Goal: Task Accomplishment & Management: Manage account settings

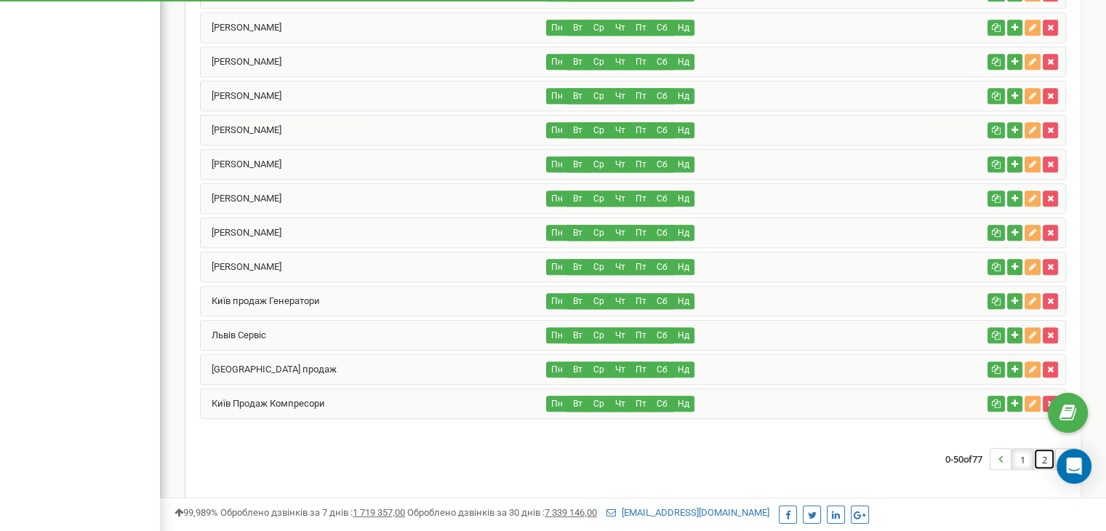
click at [1041, 449] on link "2" at bounding box center [1044, 459] width 20 height 20
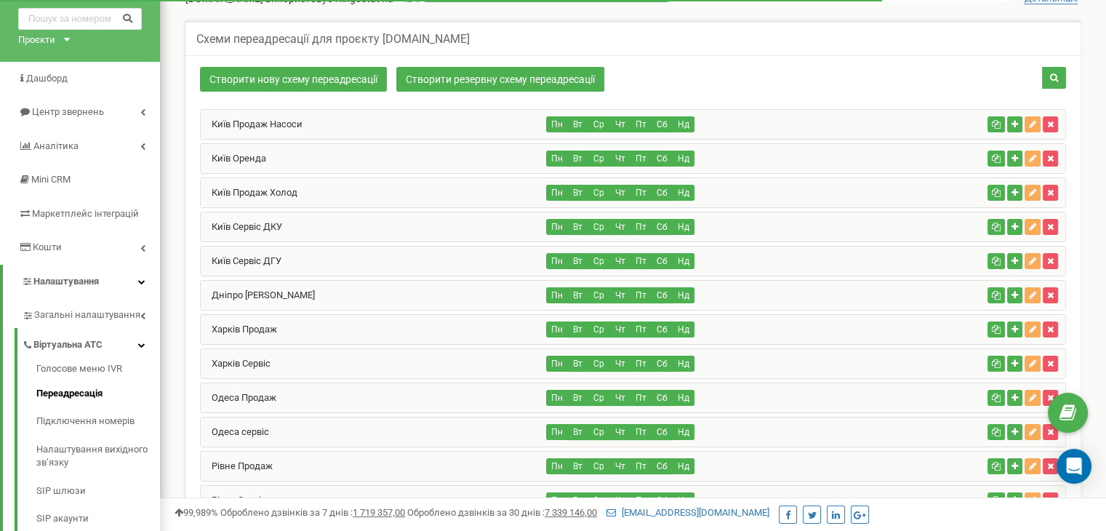
scroll to position [60, 0]
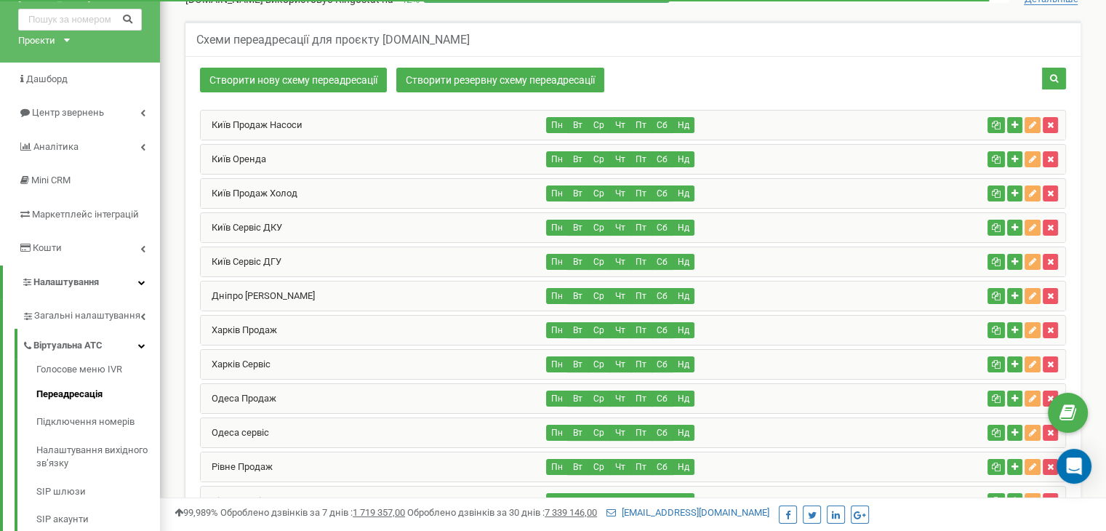
click at [297, 350] on div "Харків Сервіс" at bounding box center [374, 364] width 346 height 29
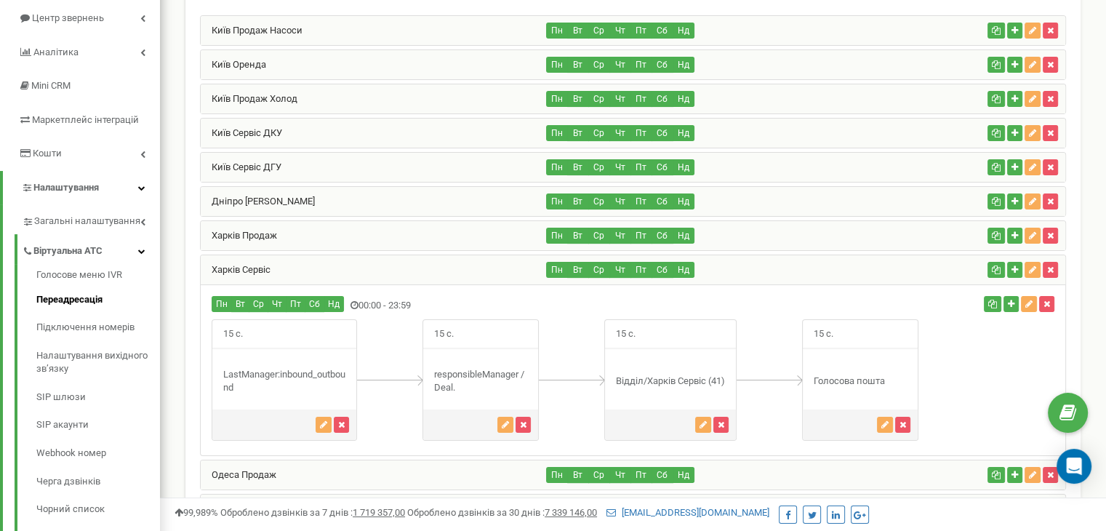
scroll to position [162, 0]
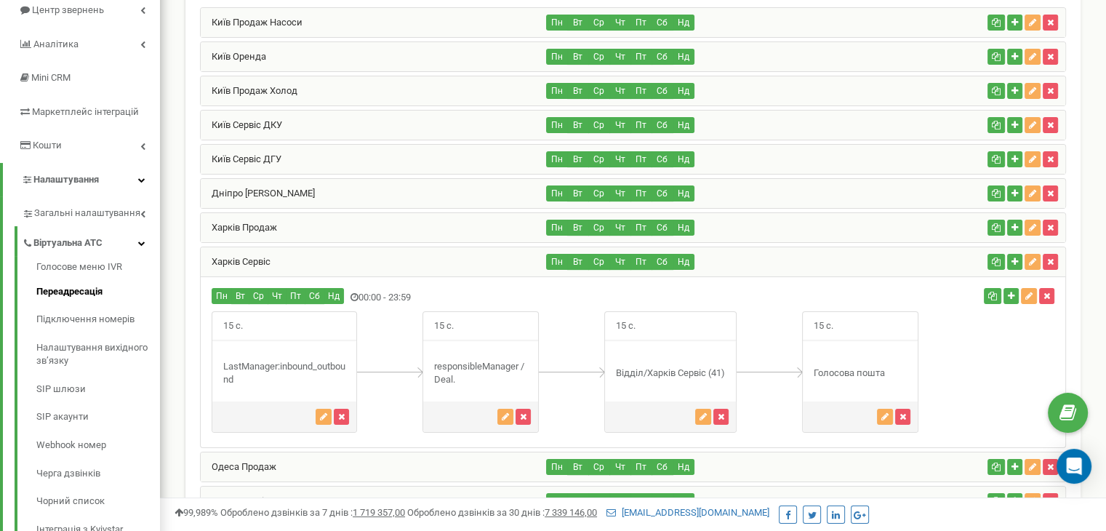
drag, startPoint x: 240, startPoint y: 379, endPoint x: 221, endPoint y: 352, distance: 32.9
click at [221, 352] on div "15 с." at bounding box center [284, 371] width 145 height 121
drag, startPoint x: 221, startPoint y: 352, endPoint x: 254, endPoint y: 383, distance: 45.3
click at [254, 383] on div "15 с." at bounding box center [284, 371] width 145 height 121
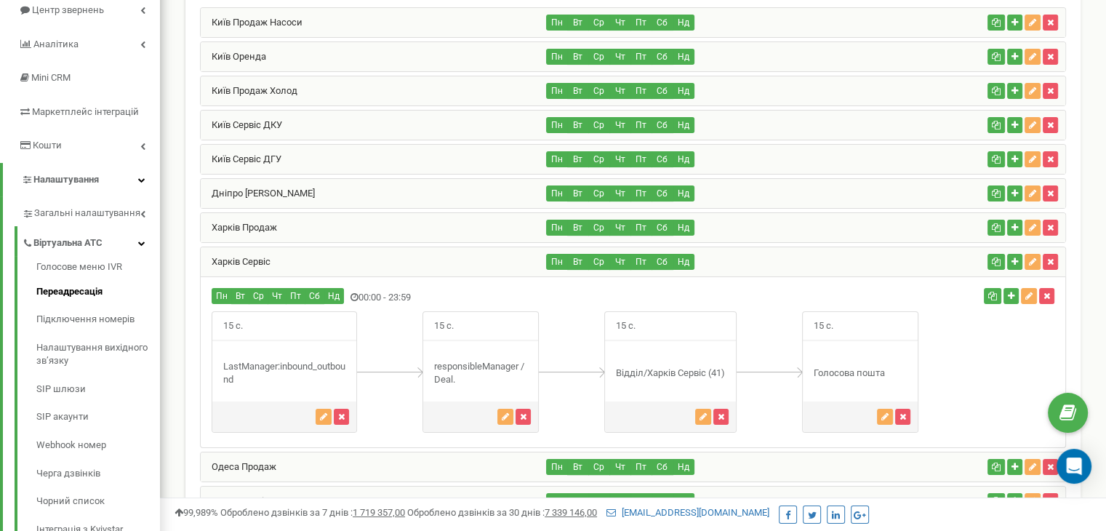
click at [254, 383] on div "15 с." at bounding box center [284, 371] width 145 height 121
drag, startPoint x: 254, startPoint y: 383, endPoint x: 187, endPoint y: 307, distance: 101.5
click at [309, 372] on div "LastManager:inbound_outbound" at bounding box center [284, 373] width 144 height 27
drag, startPoint x: 468, startPoint y: 379, endPoint x: 426, endPoint y: 353, distance: 49.3
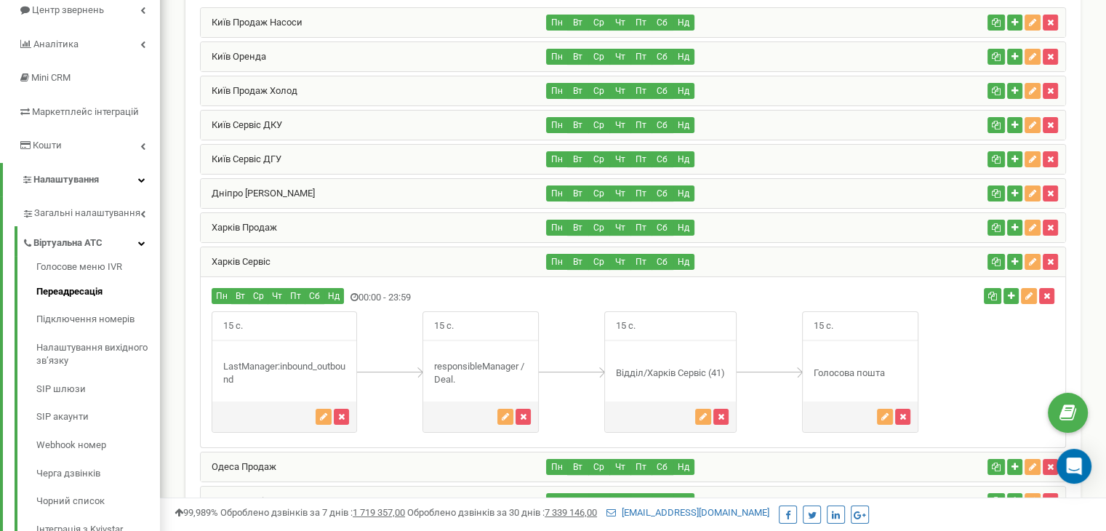
click at [426, 353] on div "15 с. Deal." at bounding box center [481, 371] width 116 height 121
click at [702, 413] on icon "button" at bounding box center [703, 416] width 7 height 9
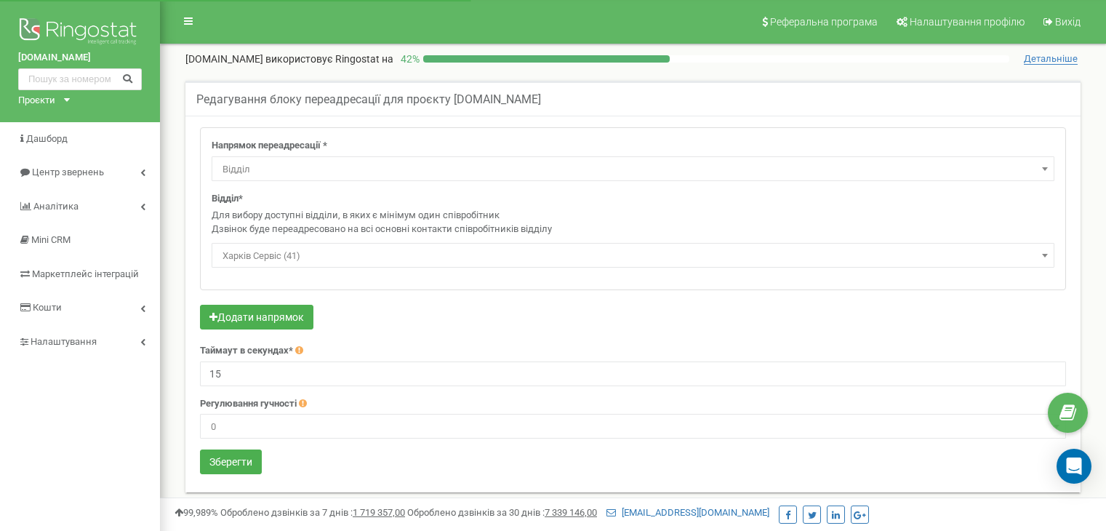
select select "Department"
click at [118, 203] on link "Аналiтика" at bounding box center [80, 207] width 160 height 34
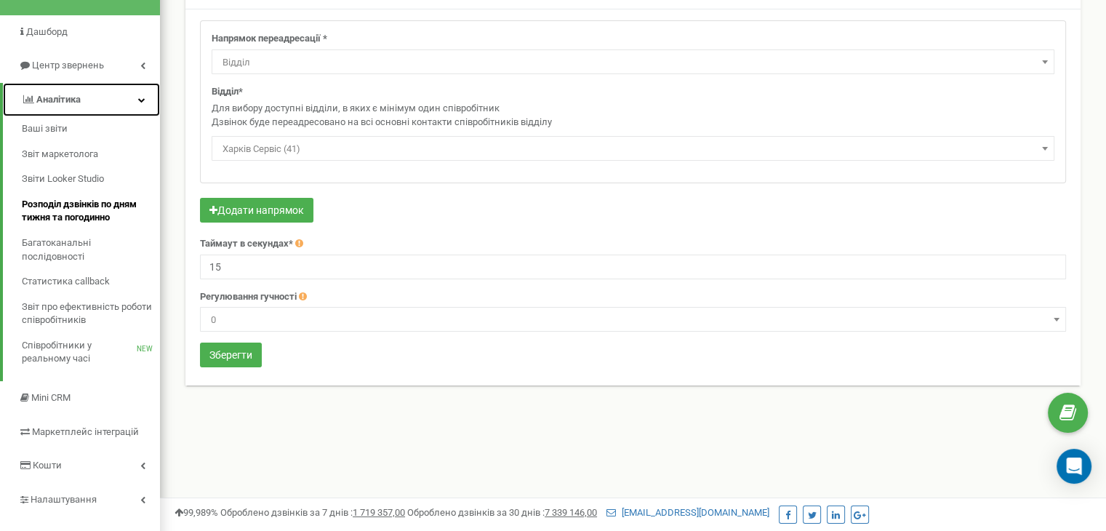
scroll to position [99, 0]
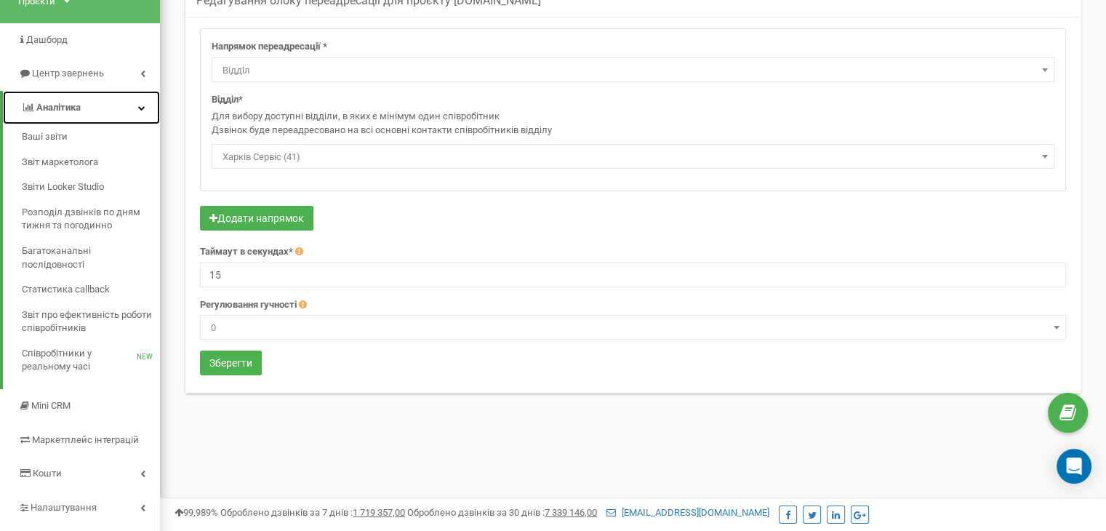
click at [109, 108] on link "Аналiтика" at bounding box center [81, 108] width 157 height 34
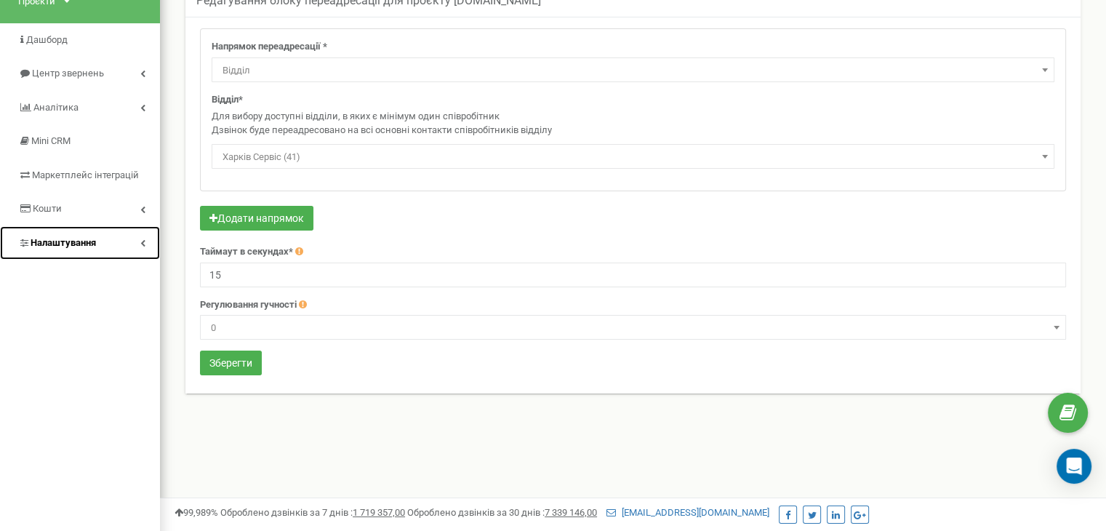
click at [123, 226] on link "Налаштування" at bounding box center [80, 243] width 160 height 34
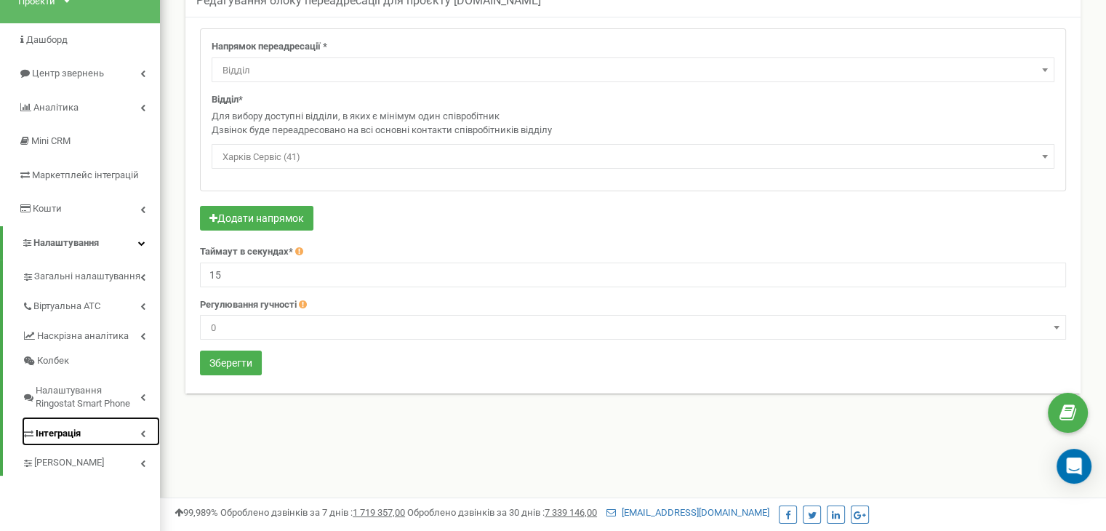
click at [135, 428] on link "Інтеграція" at bounding box center [91, 432] width 138 height 30
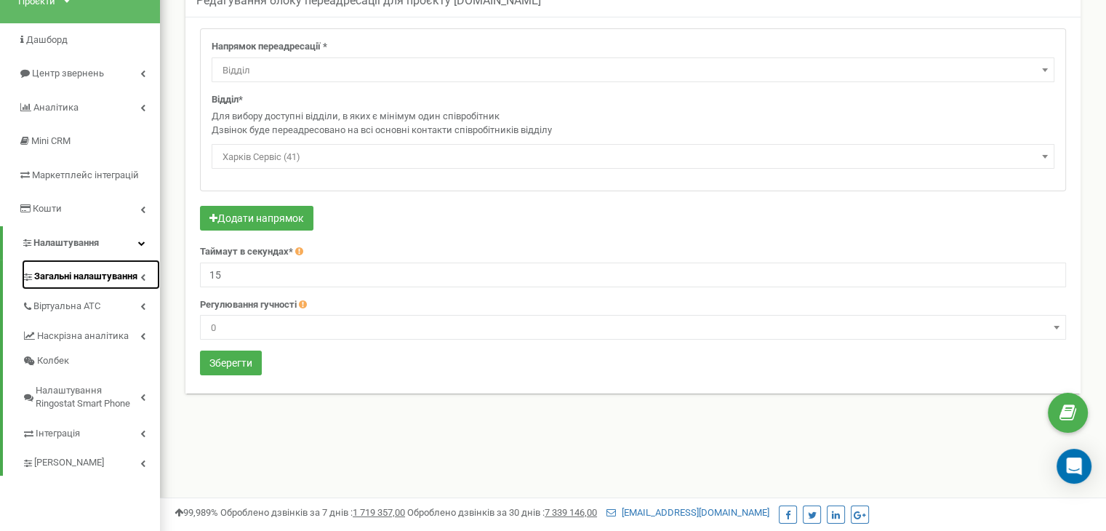
click at [137, 274] on span "Загальні налаштування" at bounding box center [85, 277] width 103 height 14
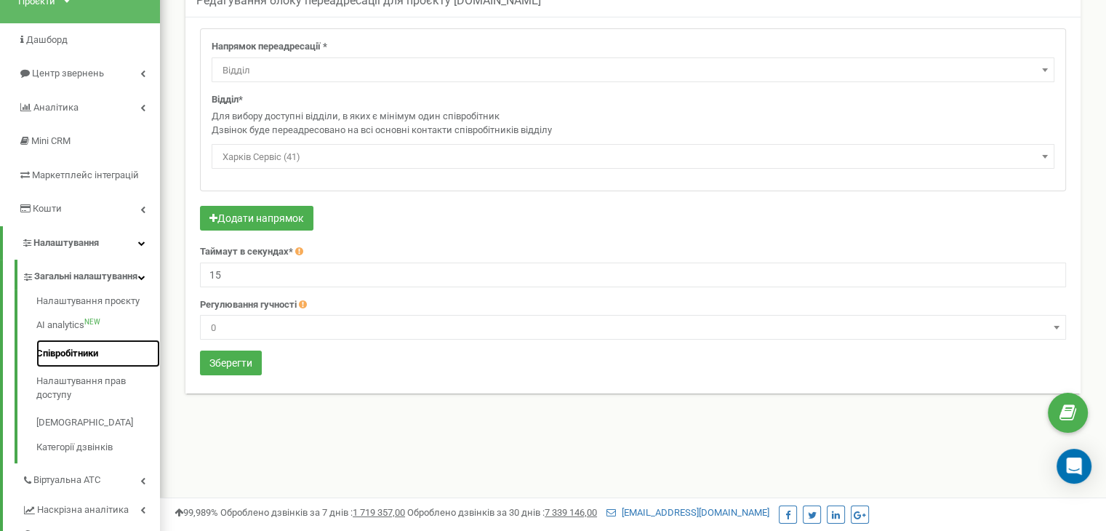
click at [68, 368] on link "Співробітники" at bounding box center [98, 354] width 124 height 28
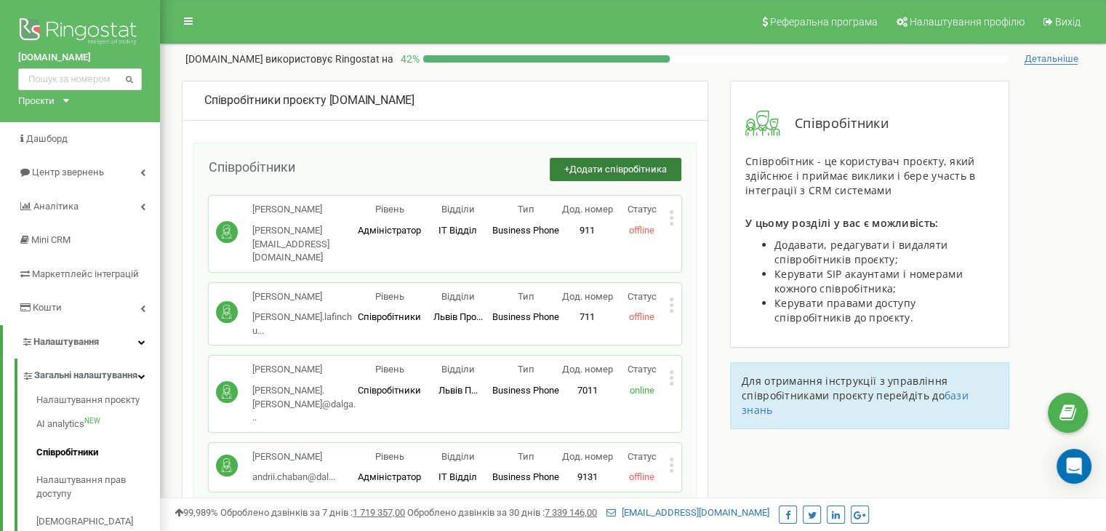
click at [633, 164] on span "Додати співробітника" at bounding box center [617, 169] width 97 height 11
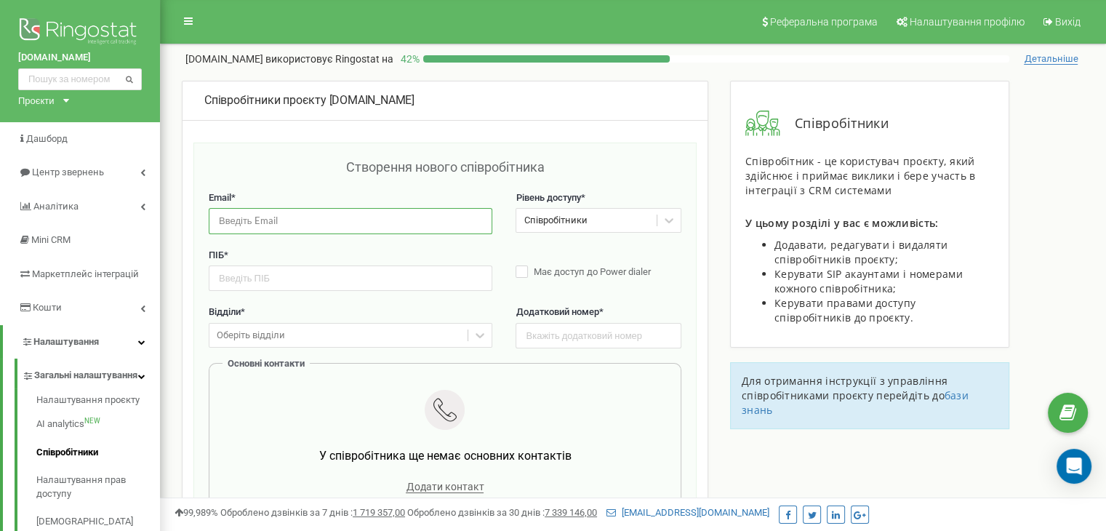
click at [415, 212] on input "email" at bounding box center [351, 220] width 284 height 25
paste input "loschenko@dalgakiran.ua"
type input "rvoloschenko@dalgakiran.ua"
click at [405, 280] on input "text" at bounding box center [351, 277] width 284 height 25
type input "D"
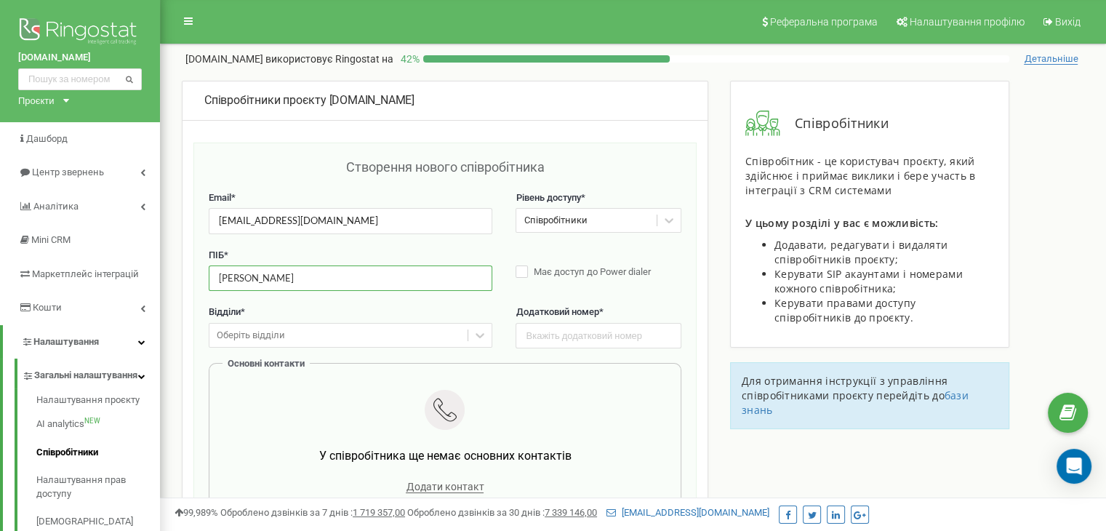
type input "Роман ВОЛОЩЕНКО"
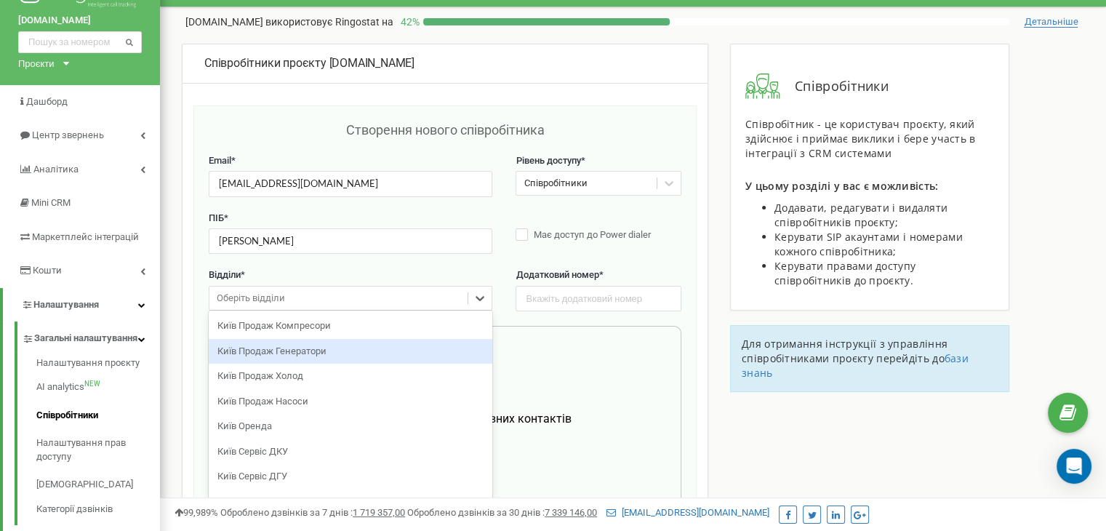
click at [424, 311] on div "option Київ Продаж Генератори focused, 2 of 25. 25 results available. Use Up an…" at bounding box center [351, 298] width 284 height 25
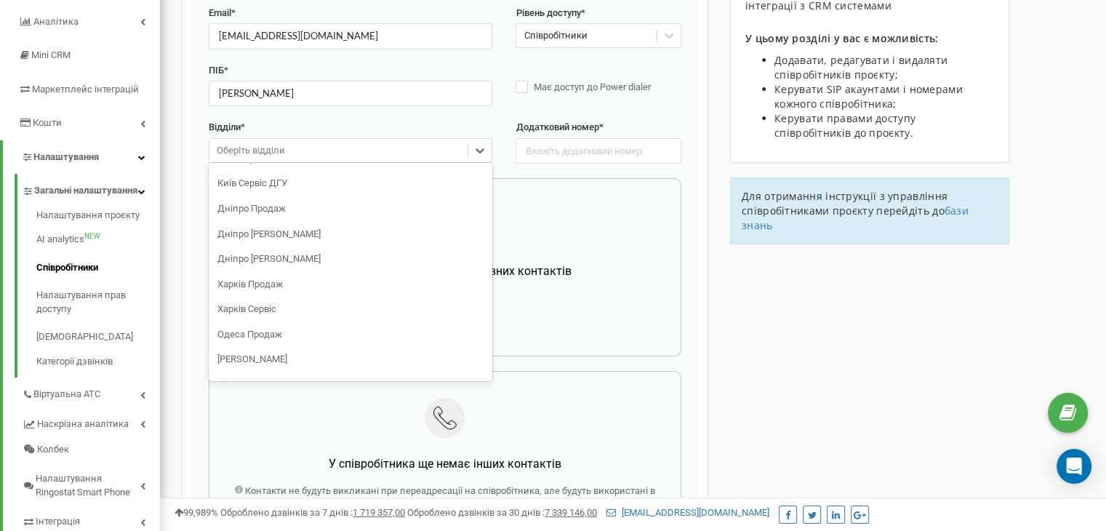
scroll to position [143, 0]
click at [350, 308] on div "Харків Сервіс" at bounding box center [351, 312] width 284 height 25
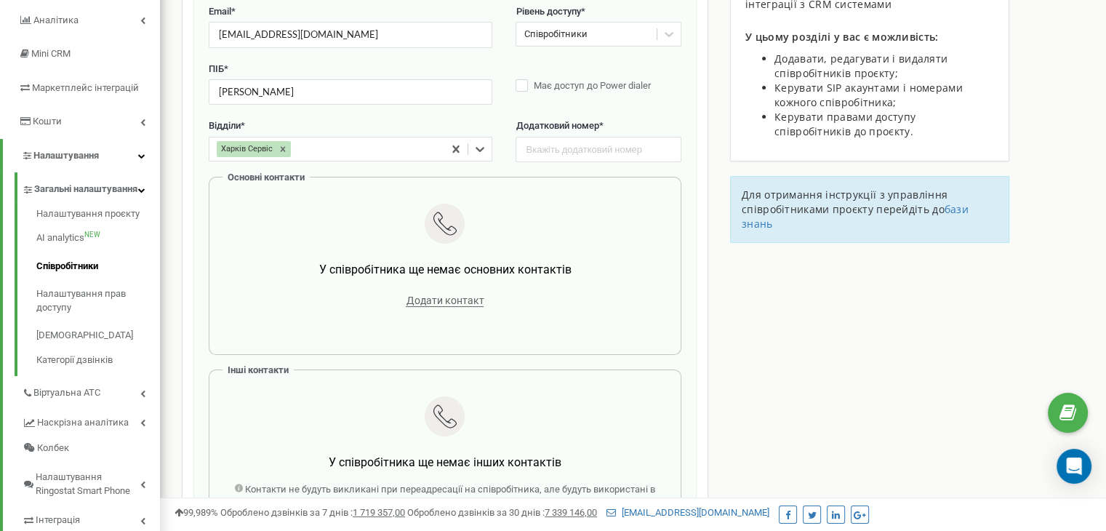
scroll to position [189, 0]
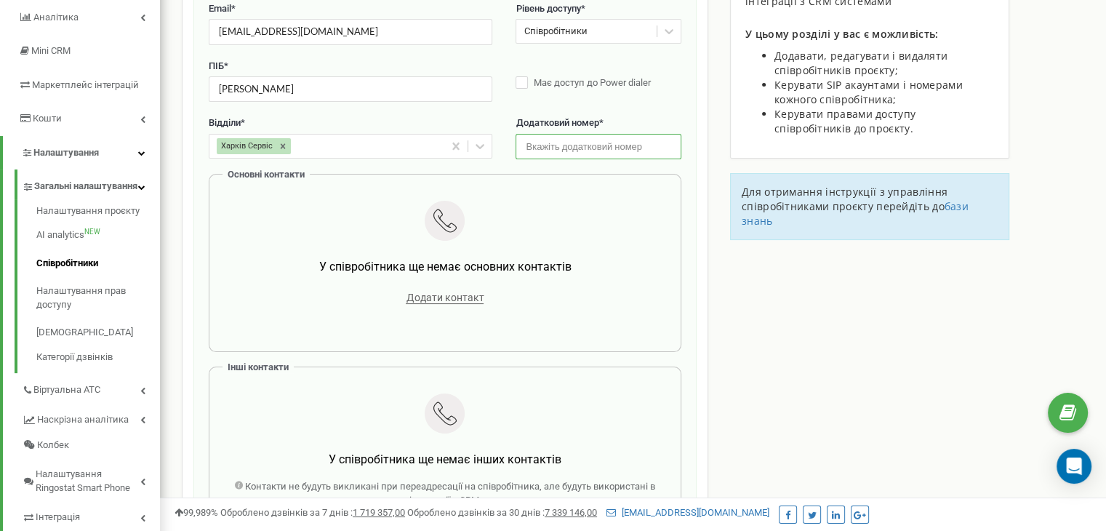
click at [612, 140] on input "text" at bounding box center [598, 146] width 165 height 25
type input "902"
click at [660, 116] on label "Додатковий номер *" at bounding box center [598, 123] width 165 height 14
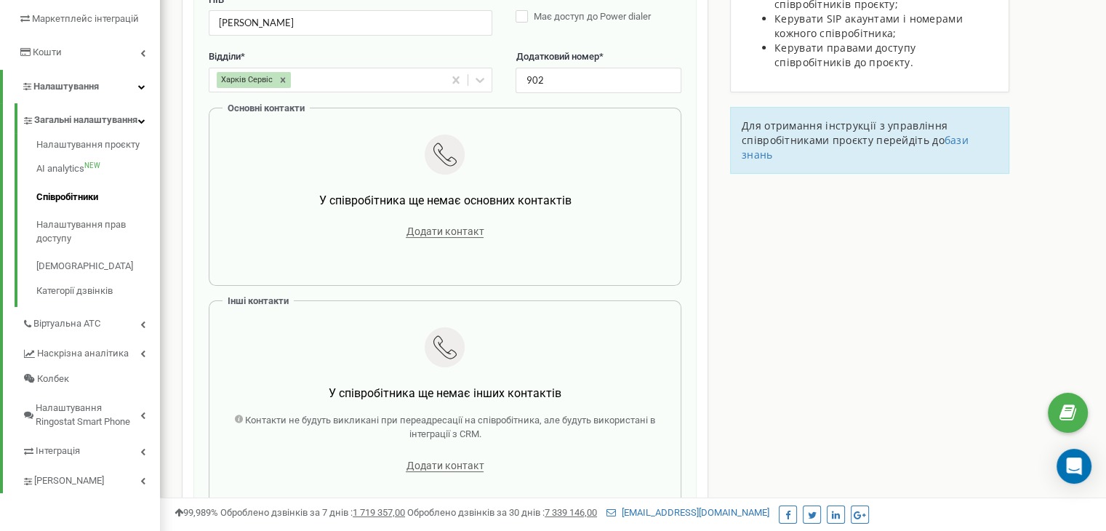
scroll to position [256, 0]
click at [463, 225] on span "Додати контакт" at bounding box center [445, 231] width 78 height 12
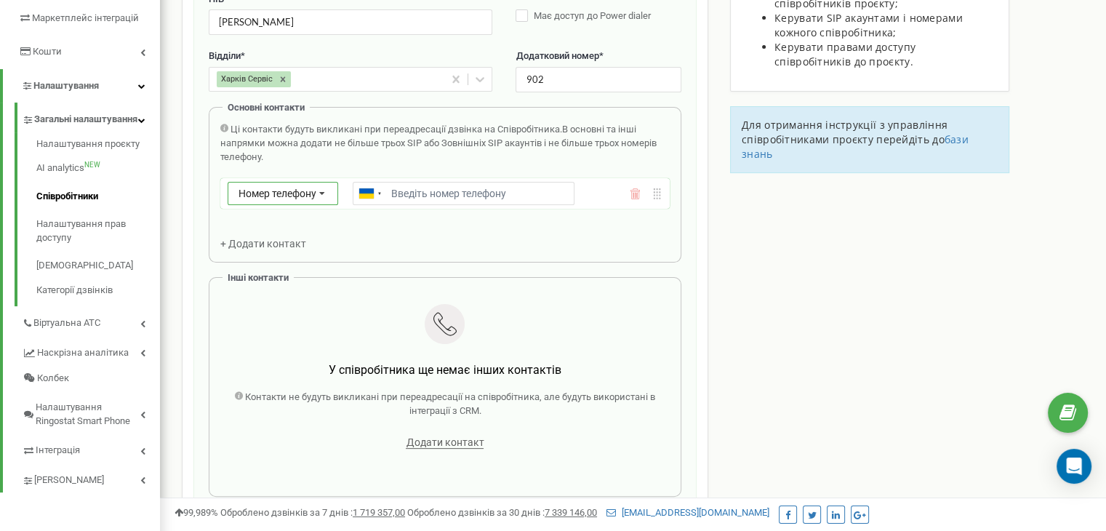
click at [321, 193] on icon at bounding box center [322, 194] width 28 height 23
click at [305, 239] on div "SIP" at bounding box center [282, 235] width 109 height 21
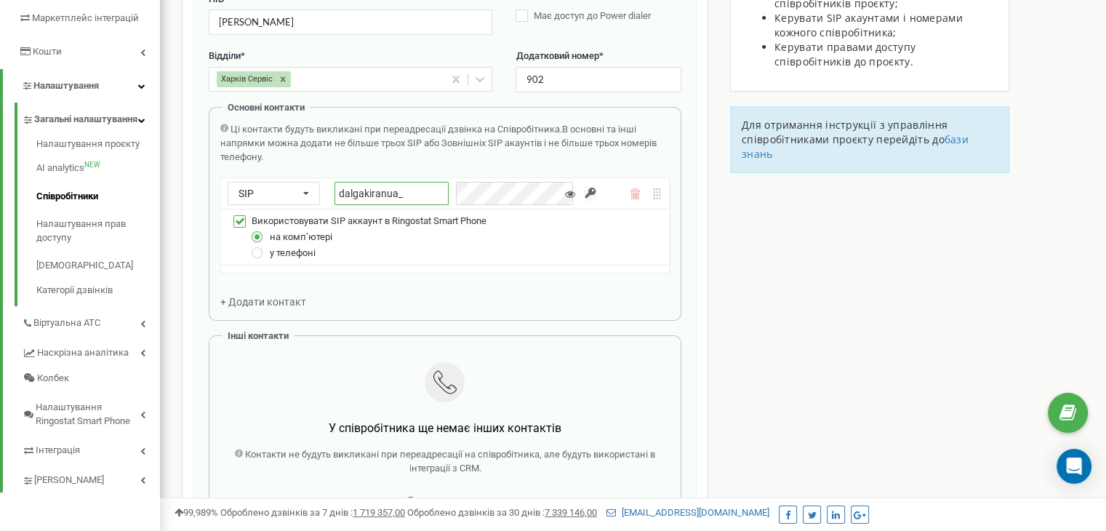
click at [449, 188] on input "dalgakiranua_" at bounding box center [392, 193] width 114 height 23
type input "dalgakiranua_voloshcenko_mob"
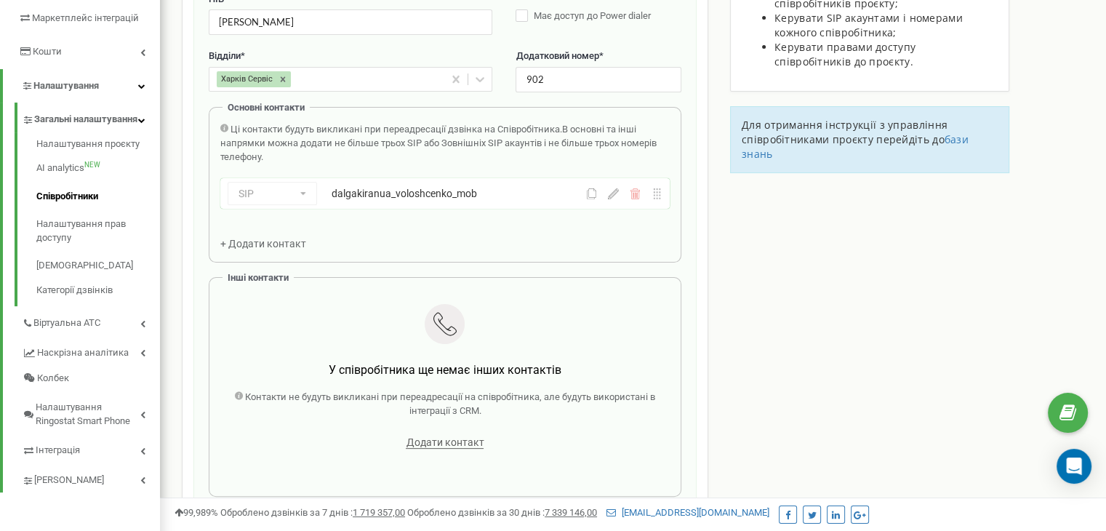
click at [617, 199] on div "SIP Номер телефону SIP Зовнішній SIP dalgakiranua_voloshcenko_mob dalgakiranua_…" at bounding box center [444, 193] width 449 height 31
click at [612, 191] on icon at bounding box center [613, 193] width 11 height 11
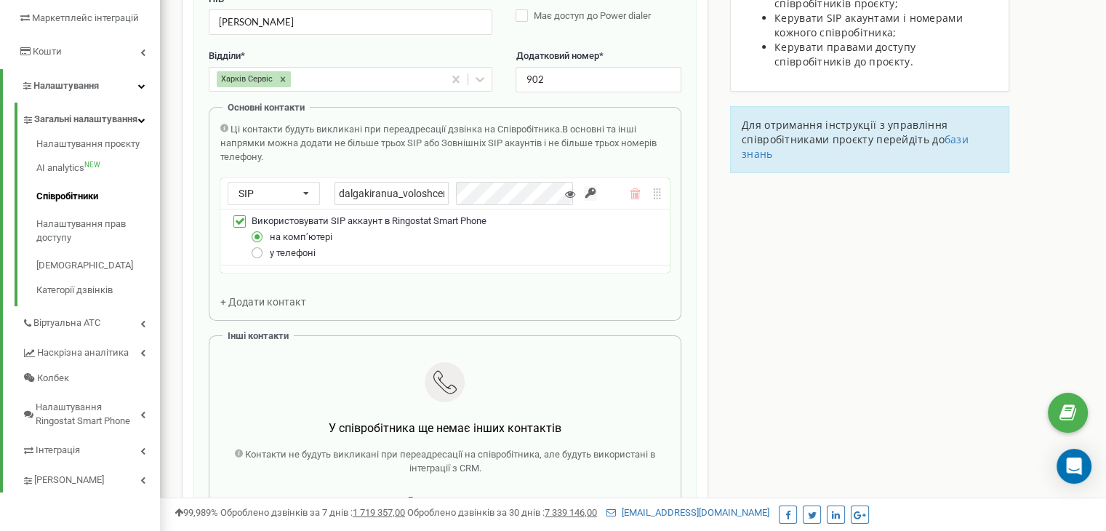
click at [257, 247] on label at bounding box center [258, 247] width 12 height 0
click at [0, 0] on input "у телефоні" at bounding box center [0, 0] width 0 height 0
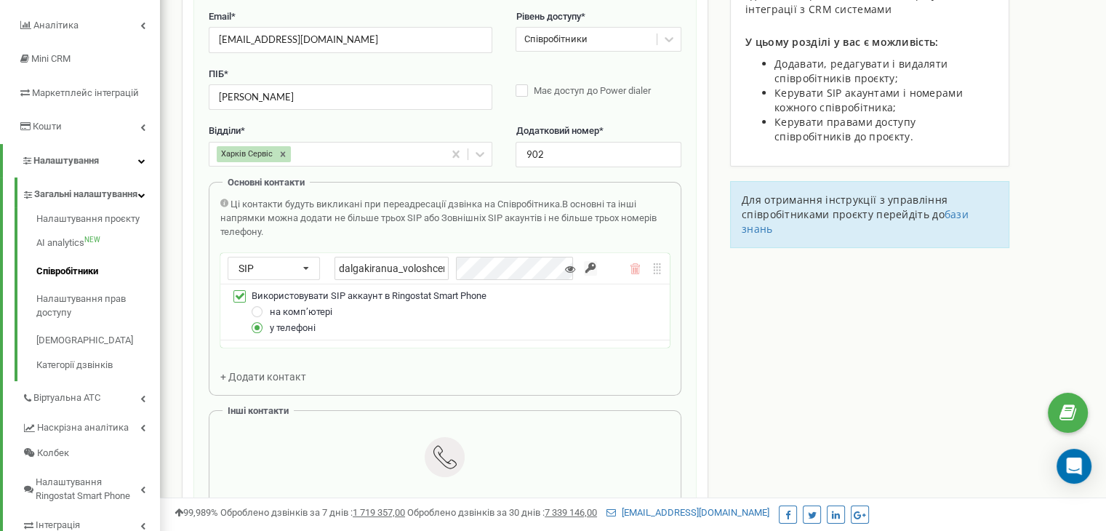
scroll to position [282, 0]
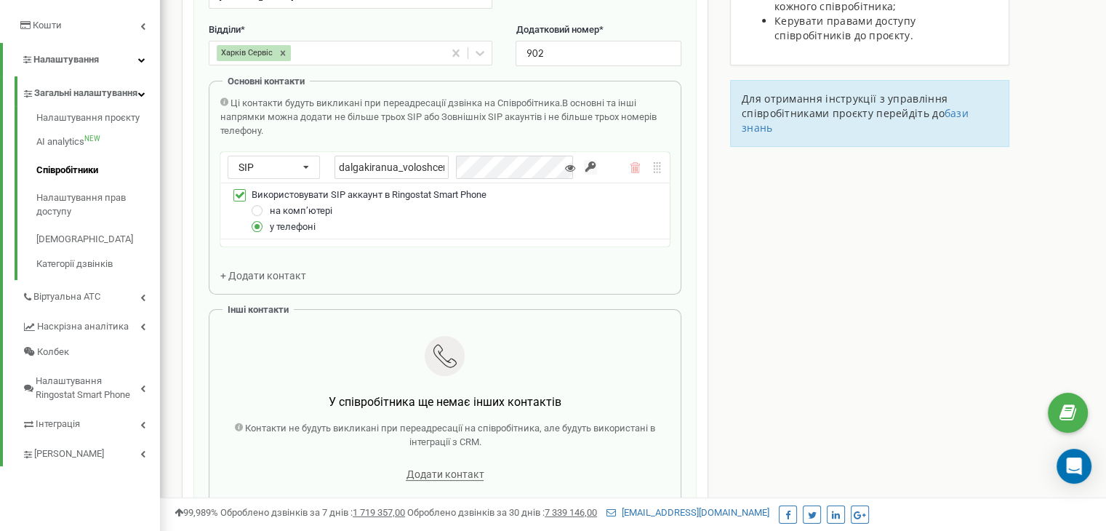
click at [599, 167] on div "SIP Номер телефону SIP Зовнішній SIP dalgakiranua_voloshcenko_mob" at bounding box center [444, 167] width 449 height 31
click at [605, 164] on div "SIP Номер телефону SIP Зовнішній SIP dalgakiranua_voloshcenko_mob" at bounding box center [444, 167] width 449 height 31
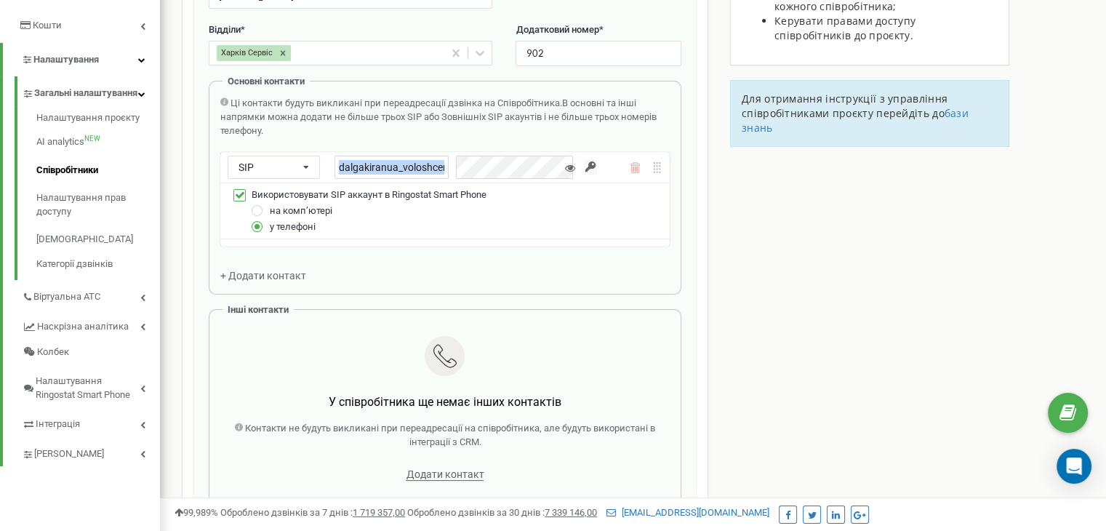
click at [605, 164] on div "SIP Номер телефону SIP Зовнішній SIP dalgakiranua_voloshcenko_mob" at bounding box center [444, 167] width 449 height 31
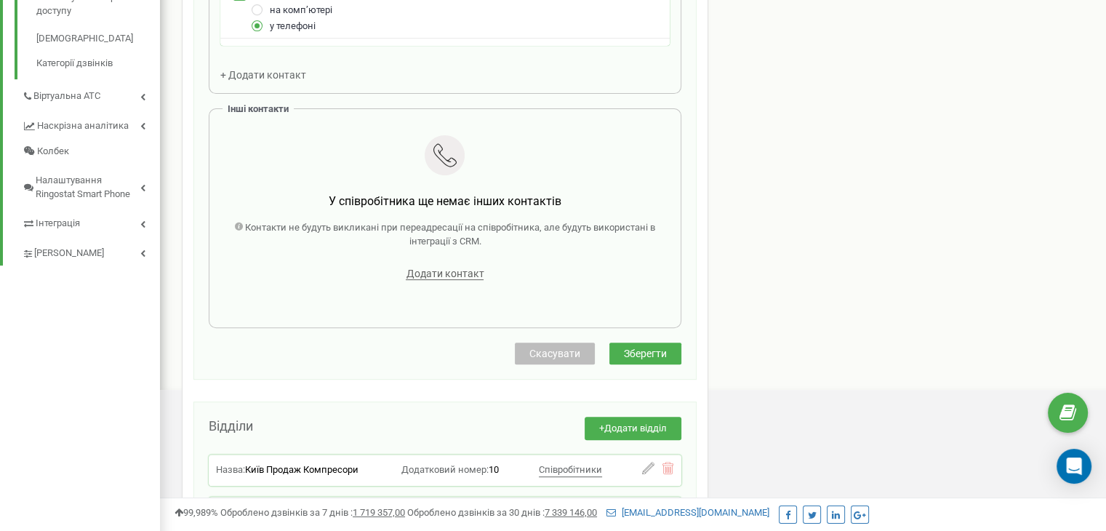
scroll to position [428, 0]
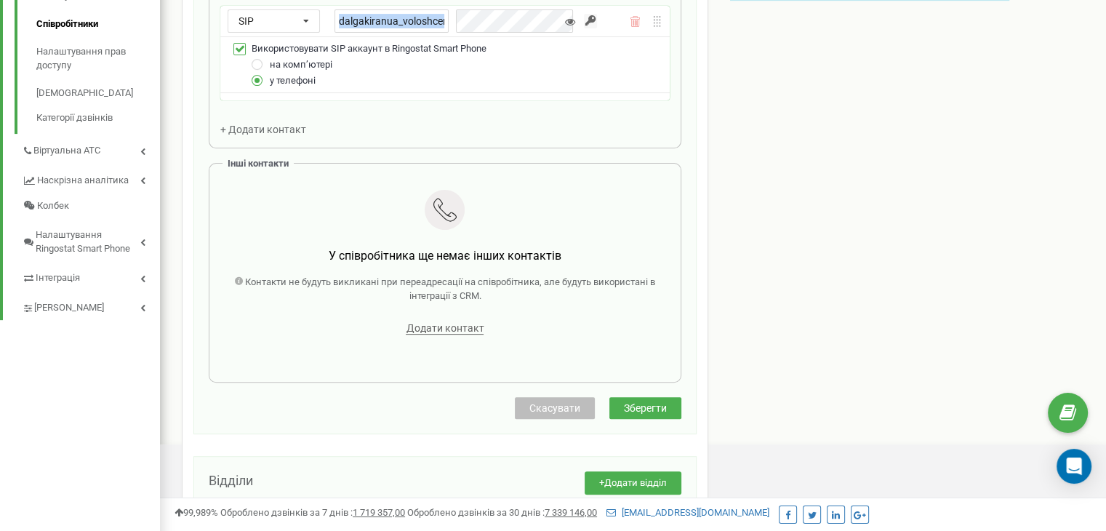
click at [660, 405] on span "Зберегти" at bounding box center [645, 408] width 43 height 12
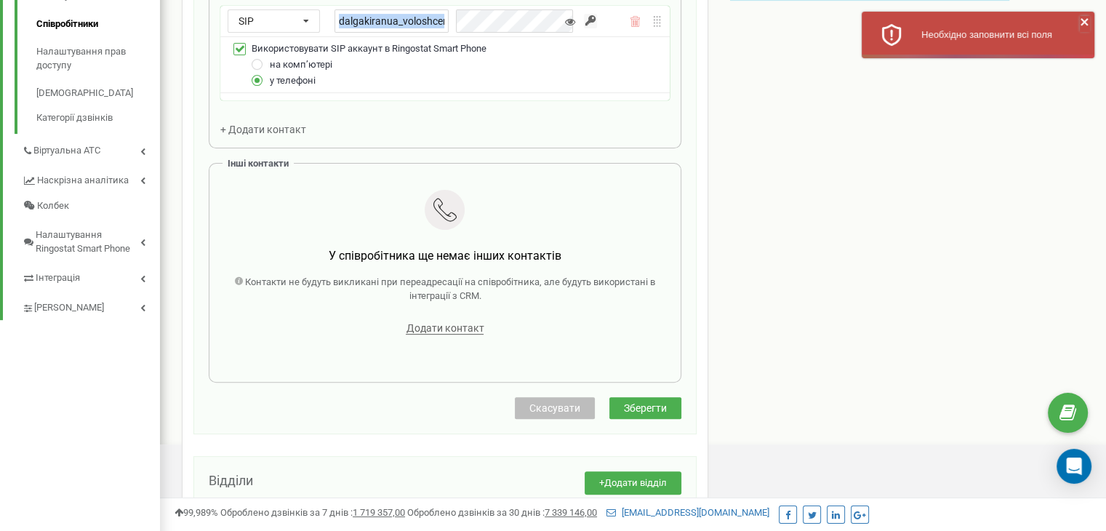
click at [1081, 25] on icon "close" at bounding box center [1084, 21] width 7 height 7
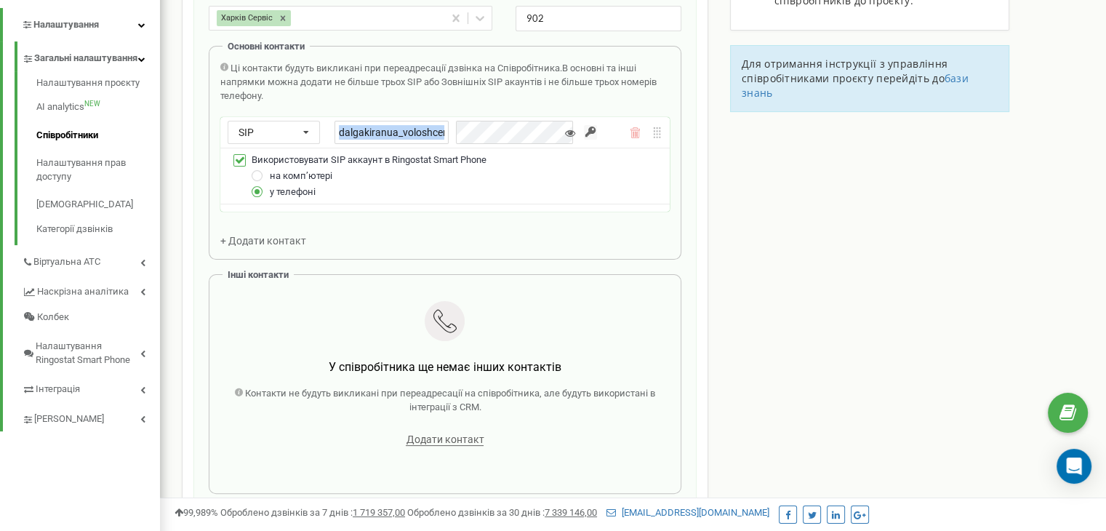
scroll to position [319, 0]
click at [657, 127] on icon at bounding box center [657, 131] width 7 height 11
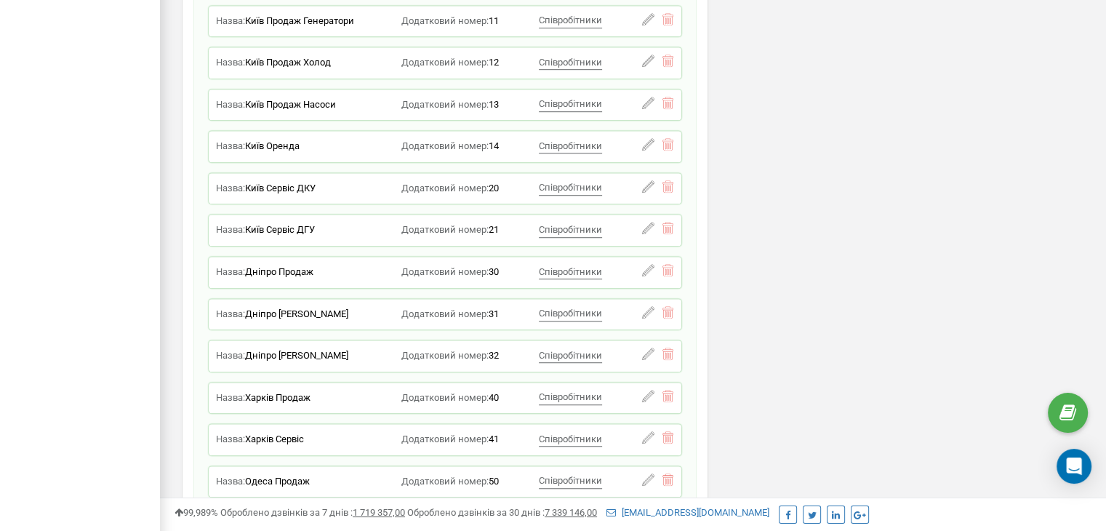
scroll to position [643, 0]
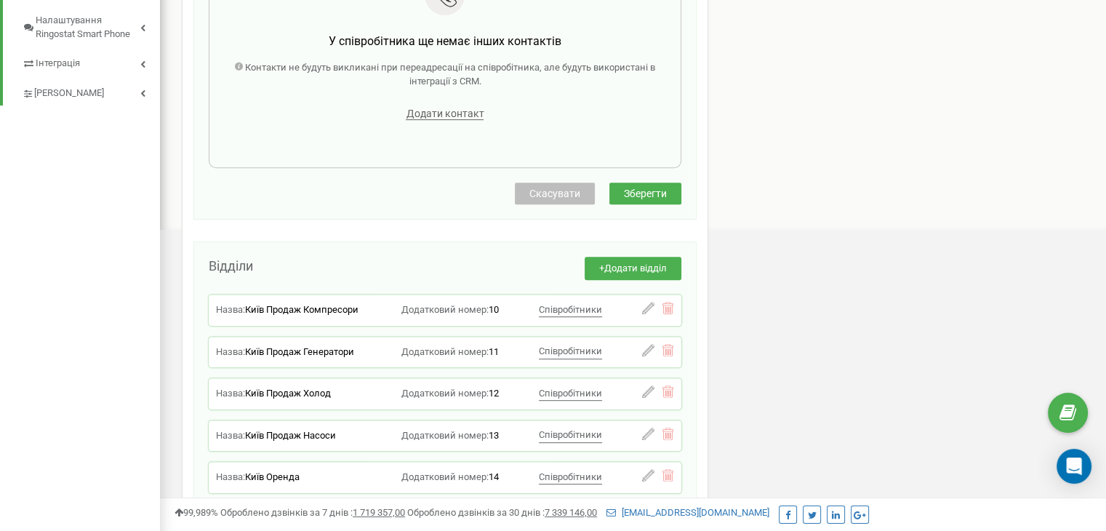
click at [660, 194] on span "Зберегти" at bounding box center [645, 194] width 43 height 12
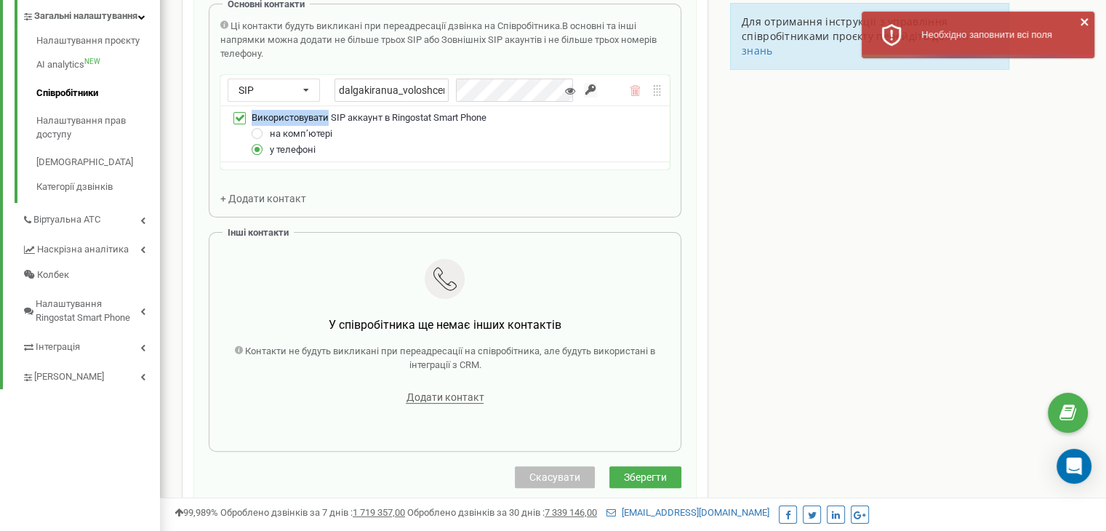
scroll to position [0, 0]
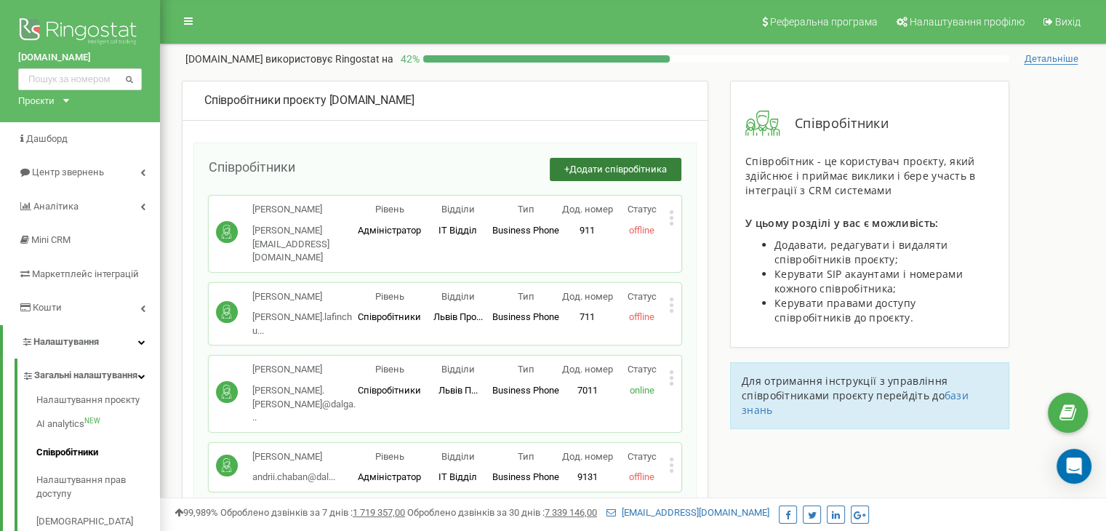
click at [619, 169] on span "Додати співробітника" at bounding box center [617, 169] width 97 height 11
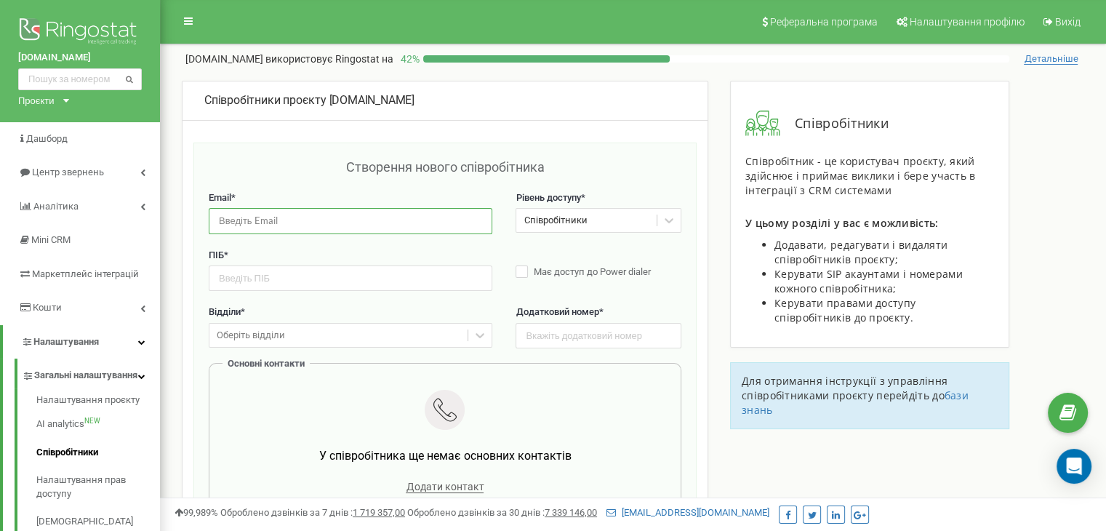
click at [478, 214] on input "email" at bounding box center [351, 220] width 284 height 25
paste input "rvoloschenko@dalgakiran.ua"
type input "rvoloschenko@dalgakiran.ua"
click at [356, 276] on input "text" at bounding box center [351, 277] width 284 height 25
type input "H"
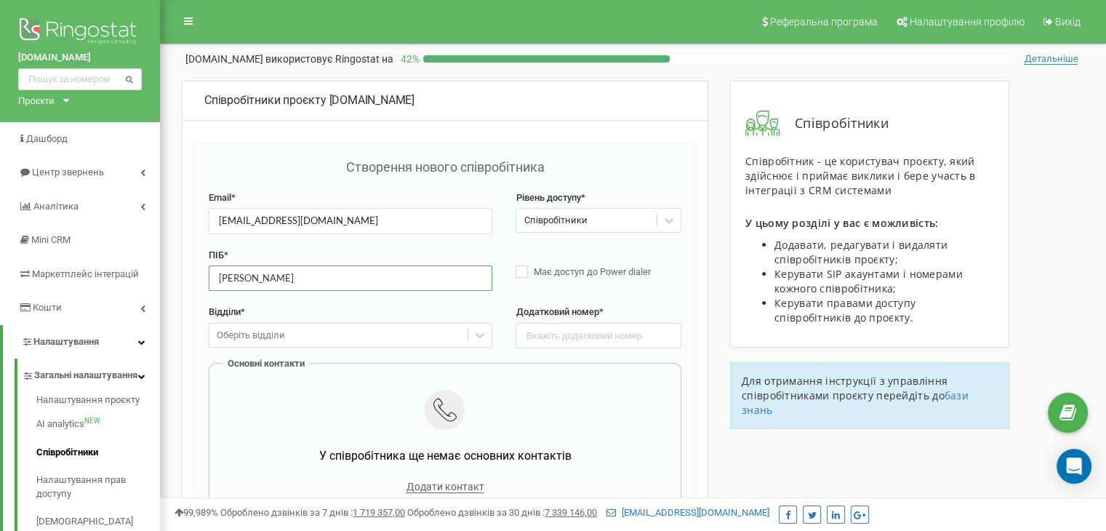
type input "[PERSON_NAME]"
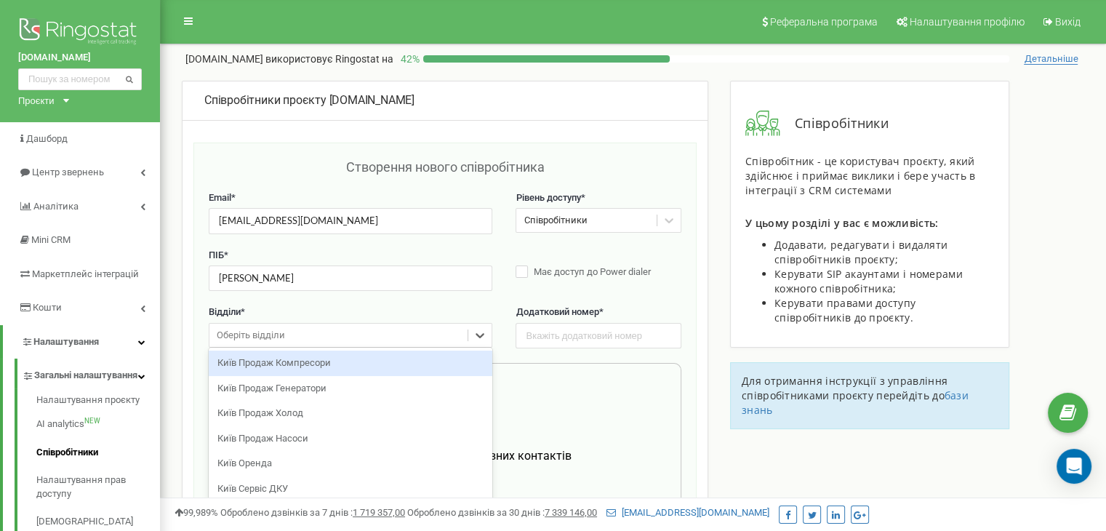
scroll to position [39, 0]
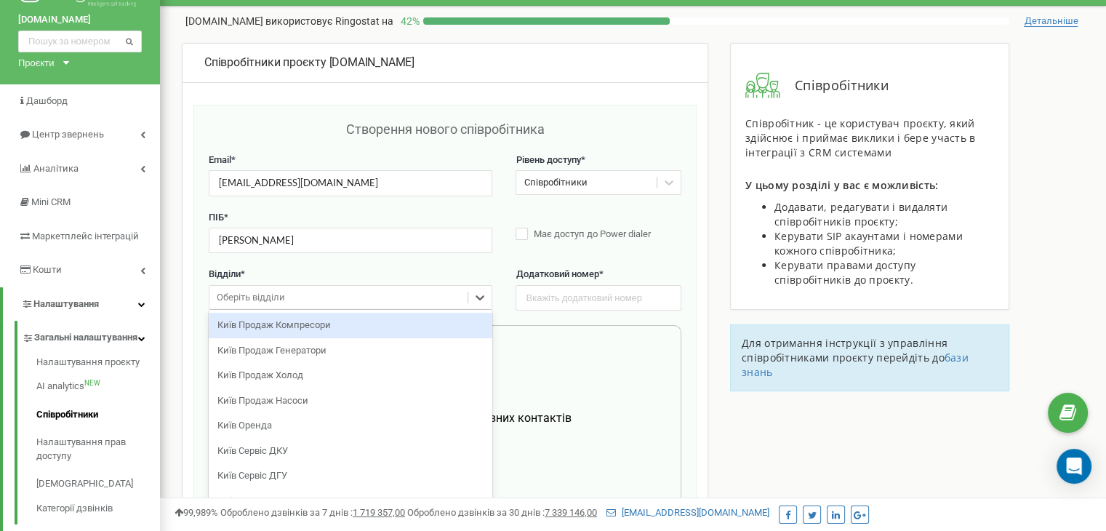
click at [457, 310] on div "option Київ Продаж Компресори focused, 1 of 25. 25 results available. Use Up an…" at bounding box center [351, 297] width 284 height 25
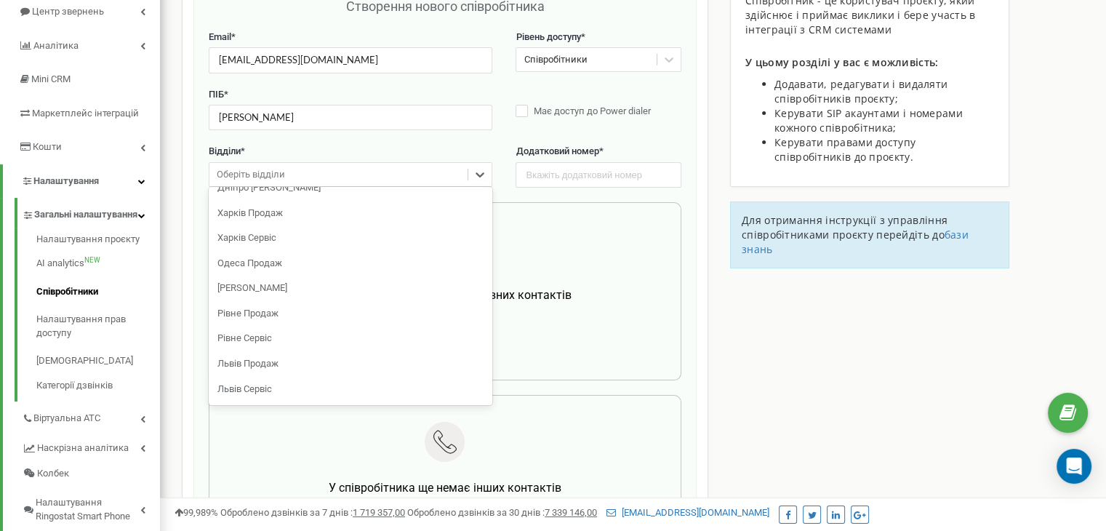
scroll to position [236, 0]
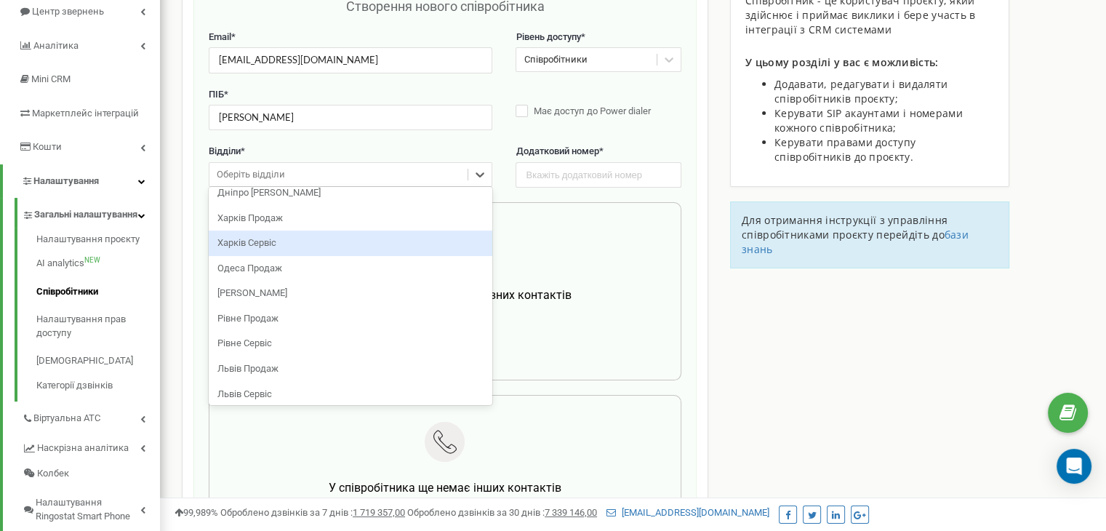
click at [348, 238] on div "Харків Сервіс" at bounding box center [351, 243] width 284 height 25
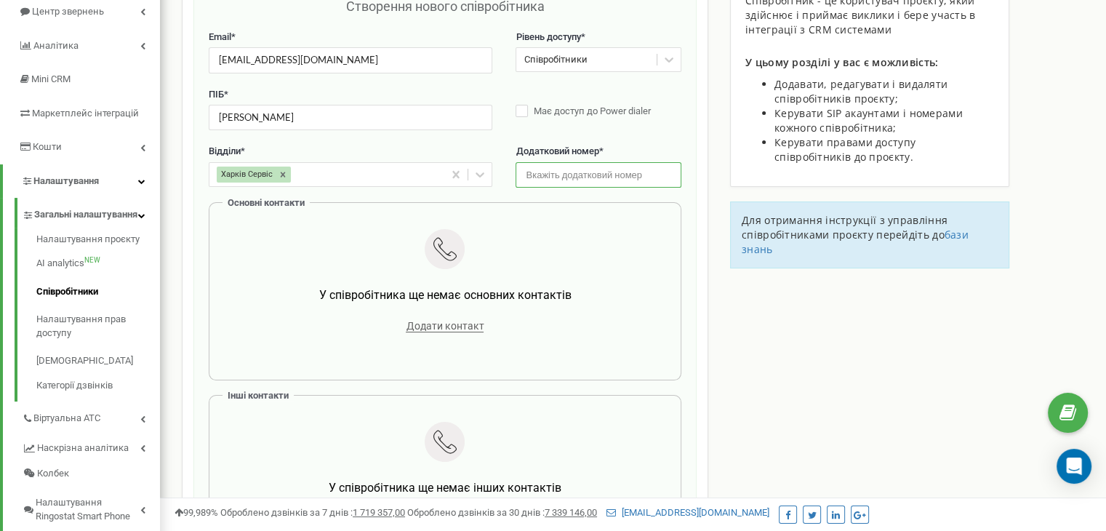
click at [622, 180] on input "text" at bounding box center [598, 174] width 165 height 25
type input "1"
type input "902"
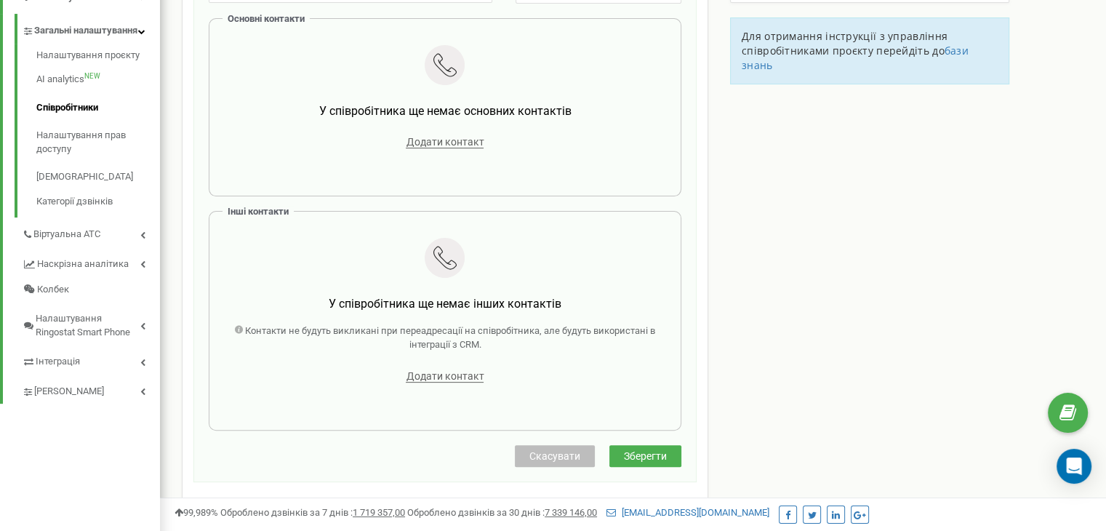
scroll to position [348, 0]
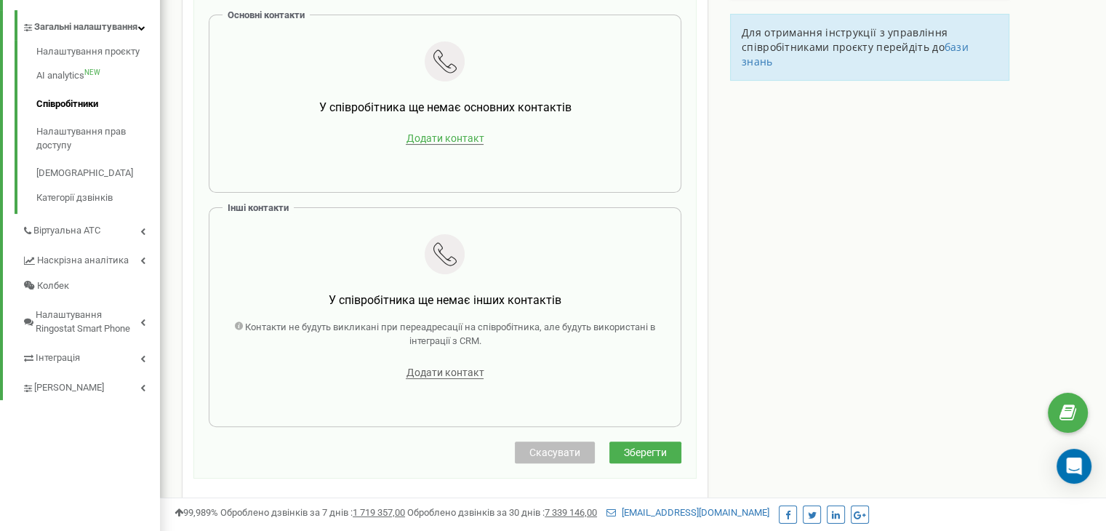
click at [454, 134] on span "Додати контакт" at bounding box center [445, 138] width 78 height 12
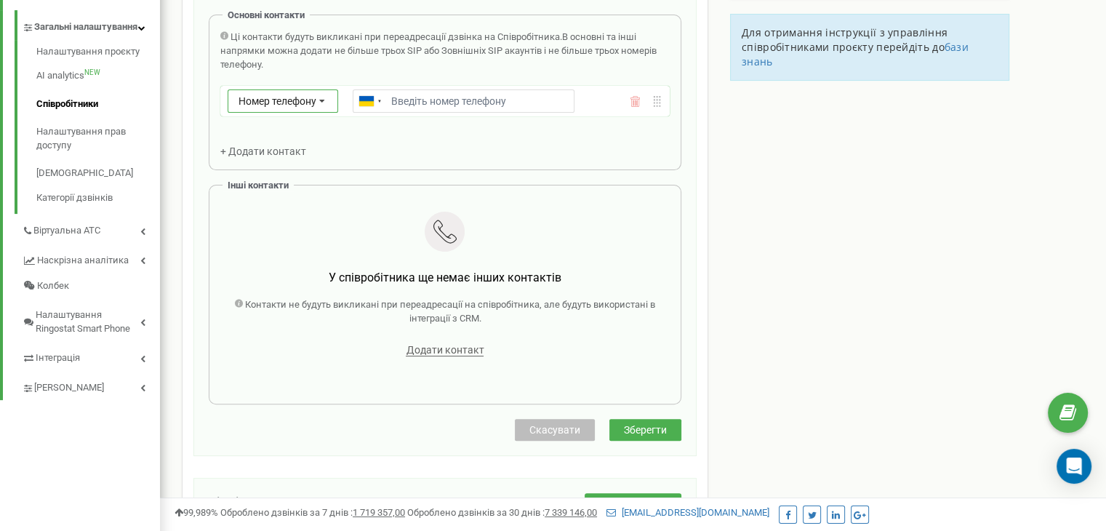
click at [320, 92] on icon at bounding box center [322, 101] width 28 height 23
click at [285, 154] on div "Зовнішній SIP" at bounding box center [282, 164] width 109 height 21
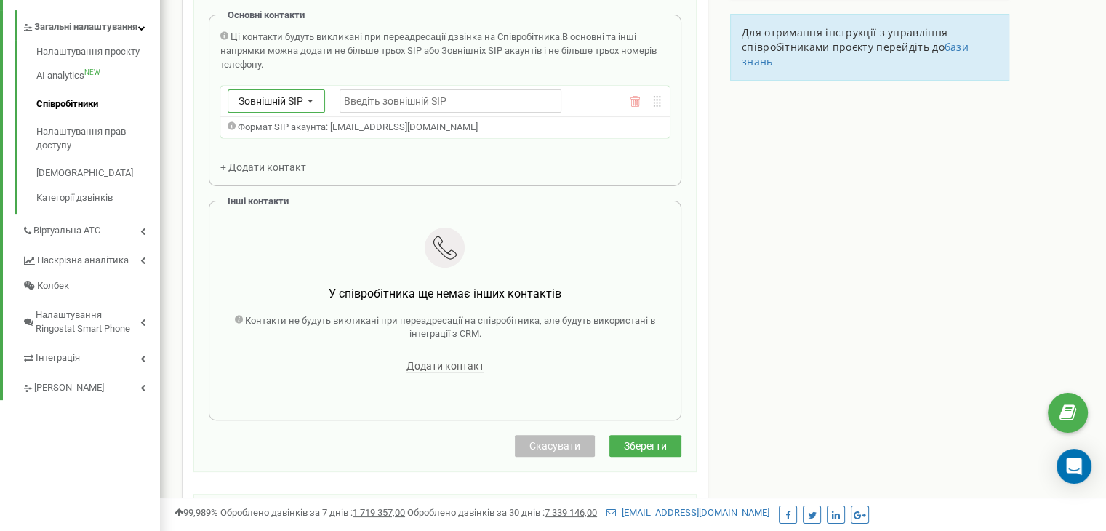
click at [311, 103] on icon at bounding box center [311, 101] width 24 height 23
click at [304, 137] on div "SIP" at bounding box center [276, 143] width 96 height 21
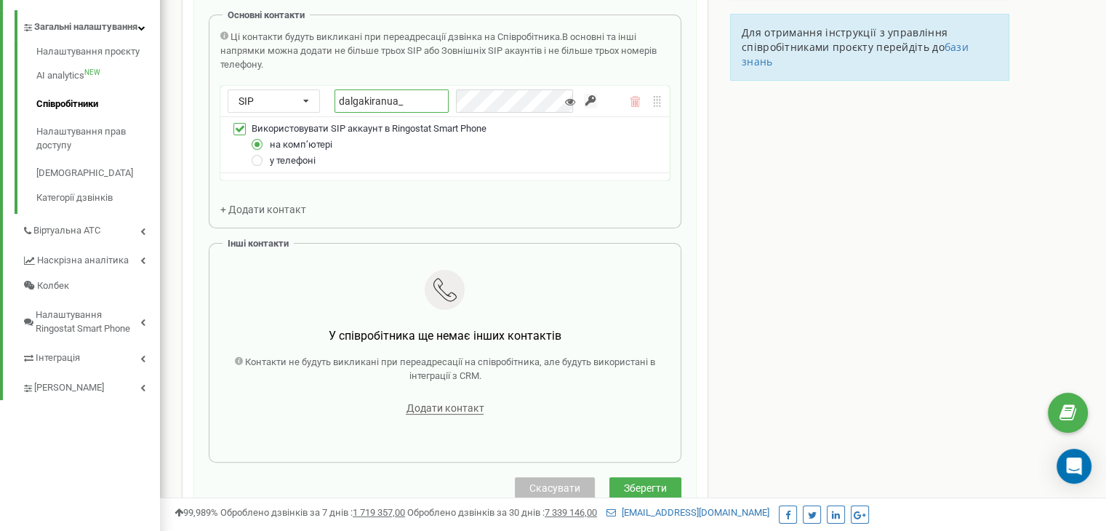
click at [415, 100] on input "dalgakiranua_" at bounding box center [392, 100] width 114 height 23
type input "dalgakiranua_voloshenko_mob"
click at [591, 98] on input "button" at bounding box center [590, 101] width 13 height 15
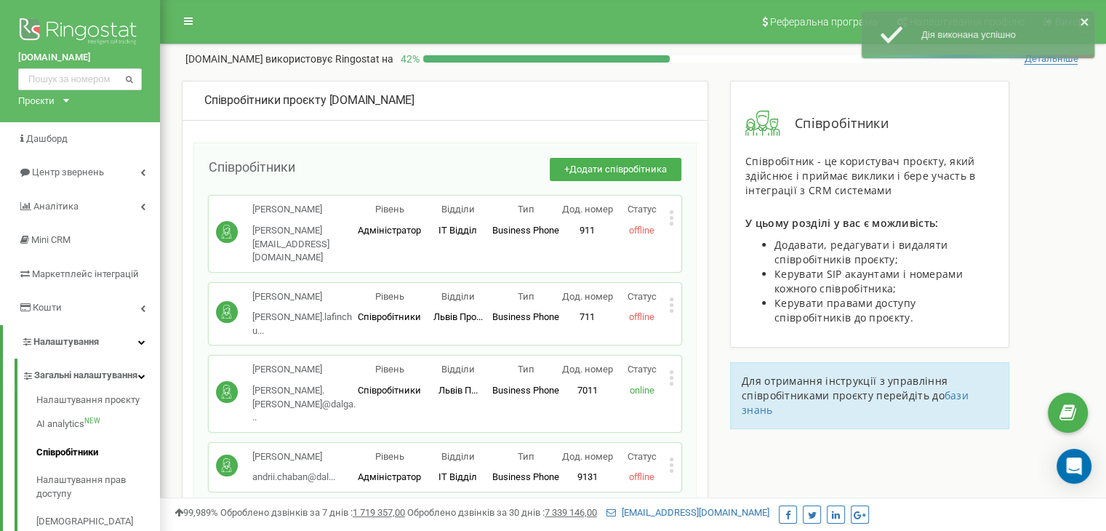
click at [1086, 21] on icon "close" at bounding box center [1085, 22] width 10 height 12
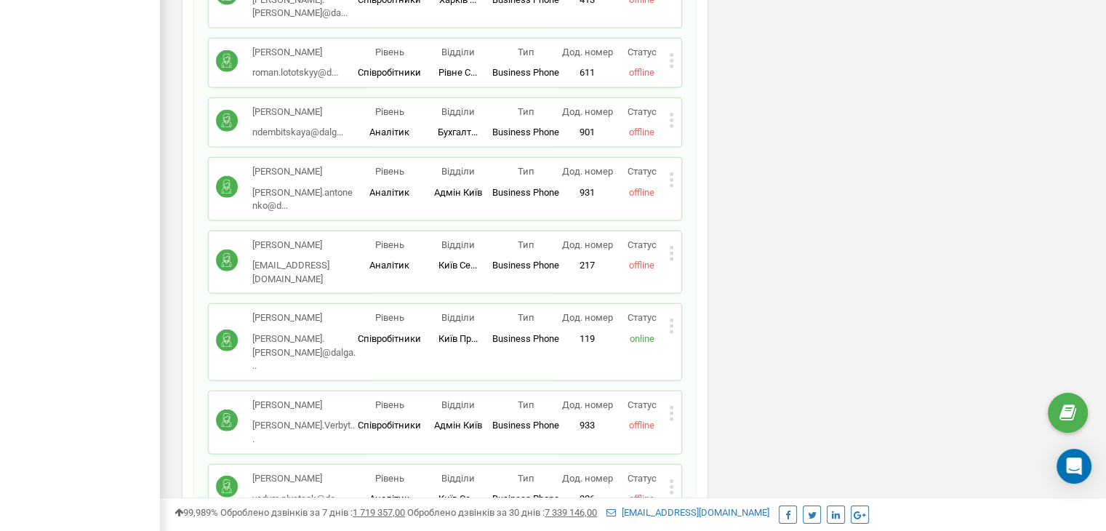
scroll to position [4193, 0]
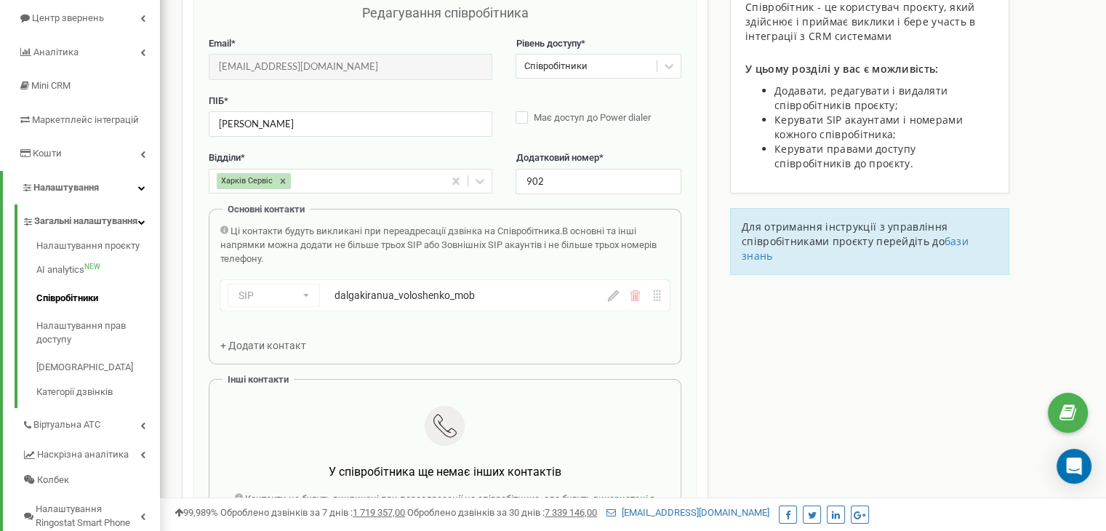
scroll to position [145, 0]
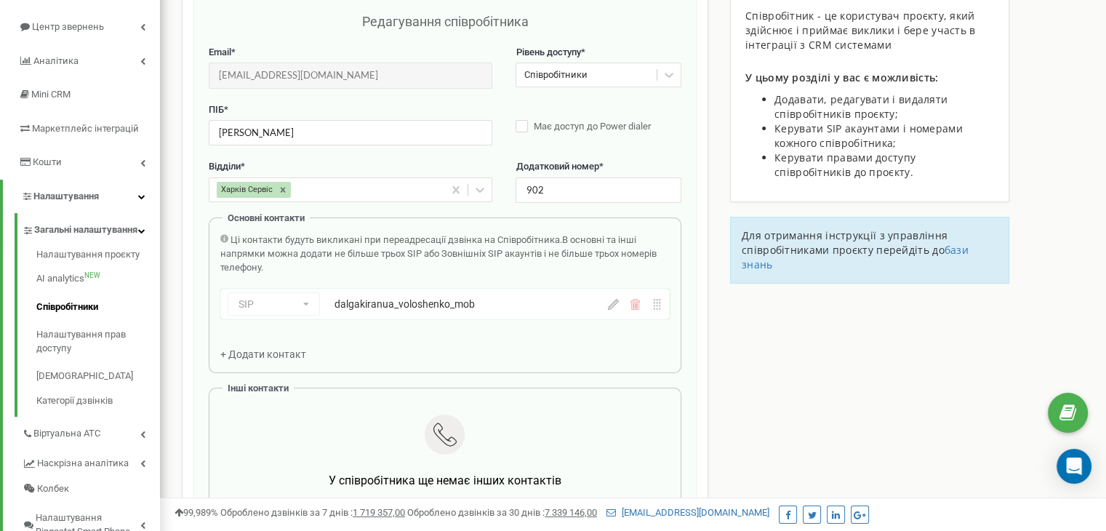
click at [420, 306] on div "dalgakiranua_voloshenko_mob" at bounding box center [446, 304] width 222 height 15
click at [612, 305] on icon at bounding box center [613, 304] width 11 height 11
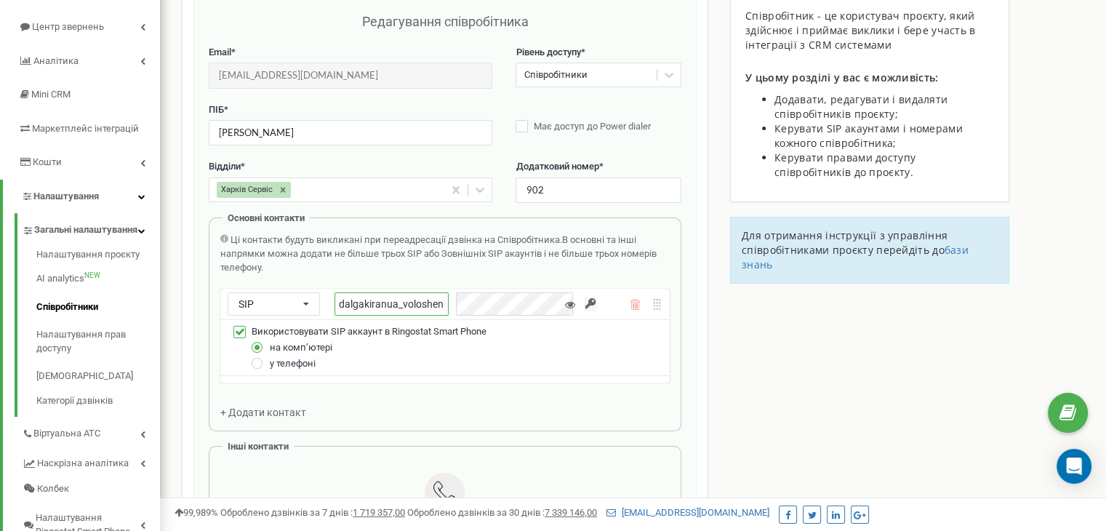
click at [425, 300] on input "dalgakiranua_voloshenko_mob" at bounding box center [392, 303] width 114 height 23
type input "dalgakiranua_voloschenko_mob"
click at [594, 300] on input "button" at bounding box center [590, 304] width 13 height 15
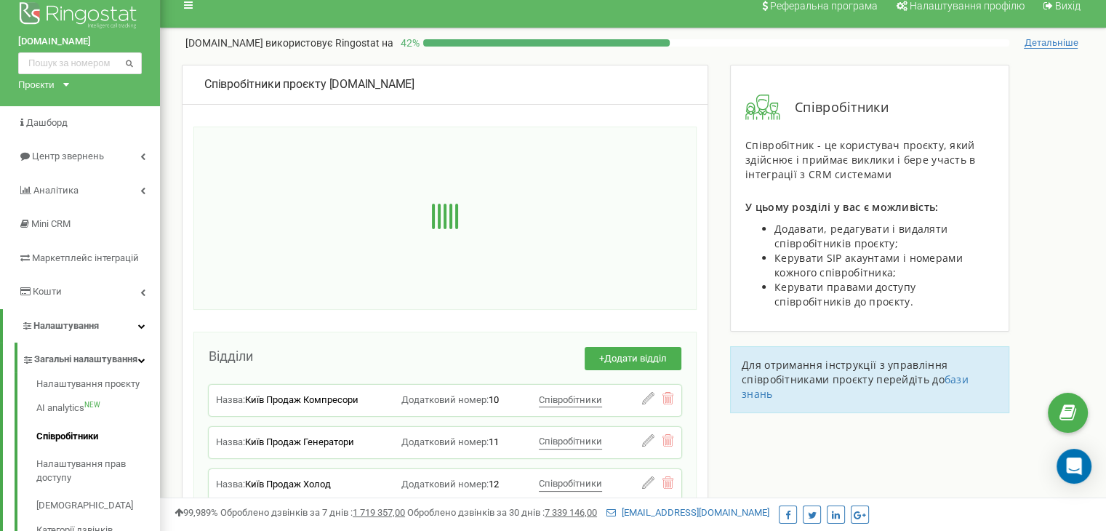
scroll to position [0, 0]
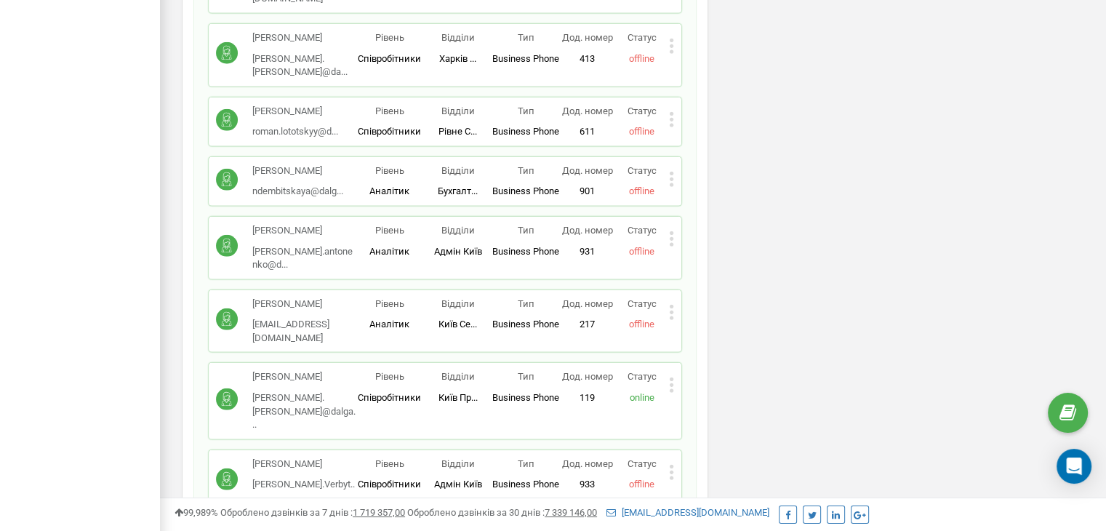
scroll to position [4084, 0]
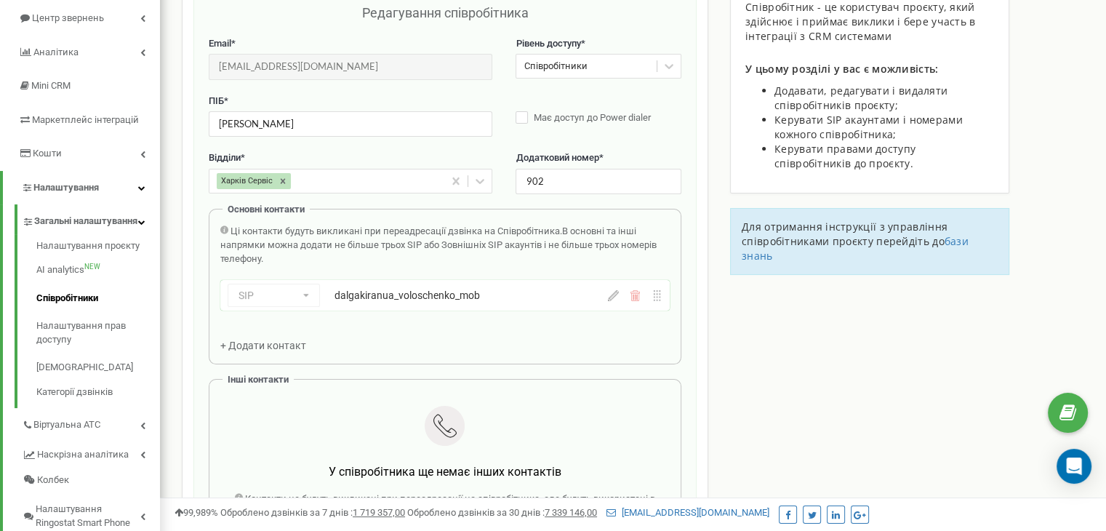
scroll to position [145, 0]
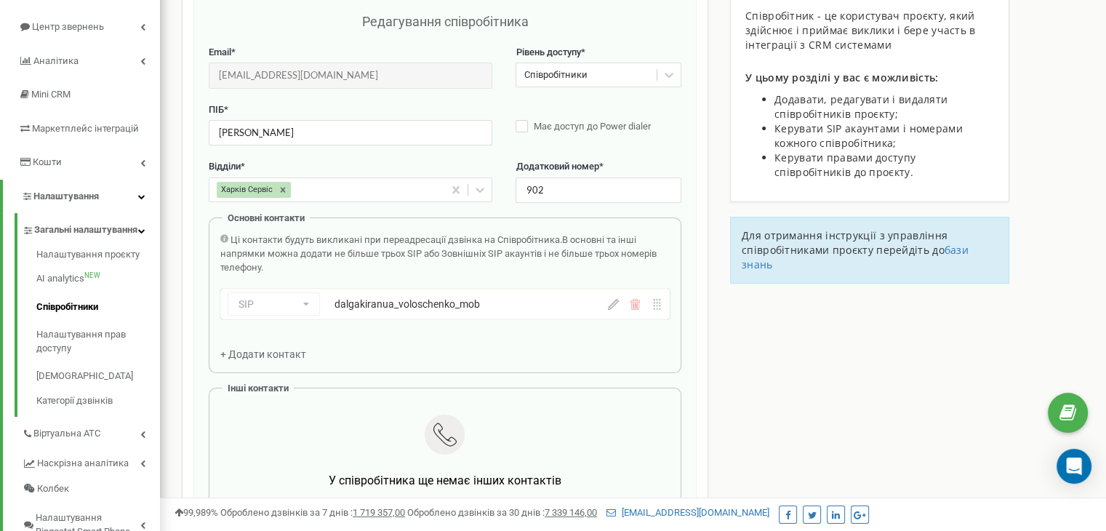
click at [613, 303] on icon at bounding box center [613, 304] width 11 height 11
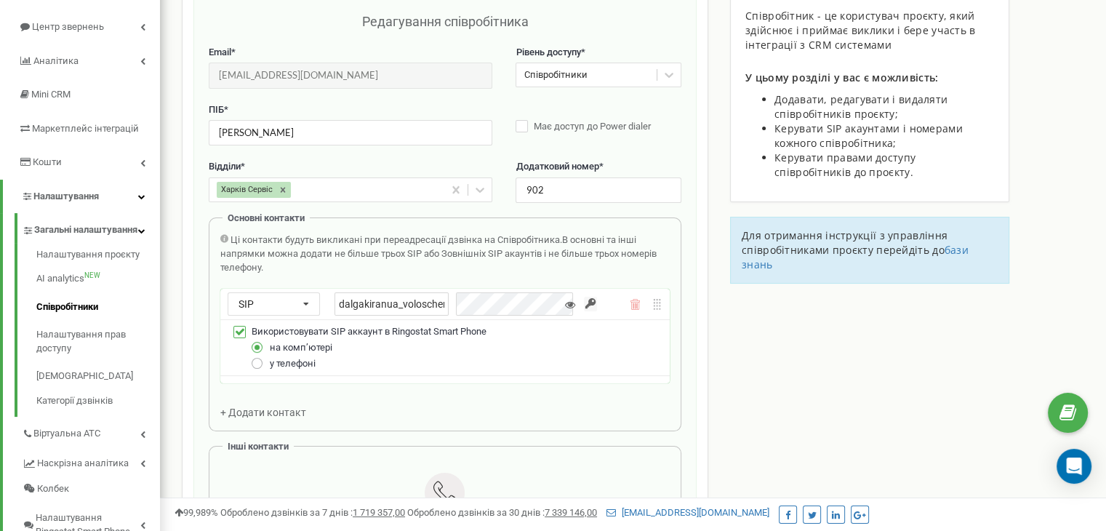
click at [256, 357] on label at bounding box center [258, 357] width 12 height 0
click at [0, 0] on input "у телефоні" at bounding box center [0, 0] width 0 height 0
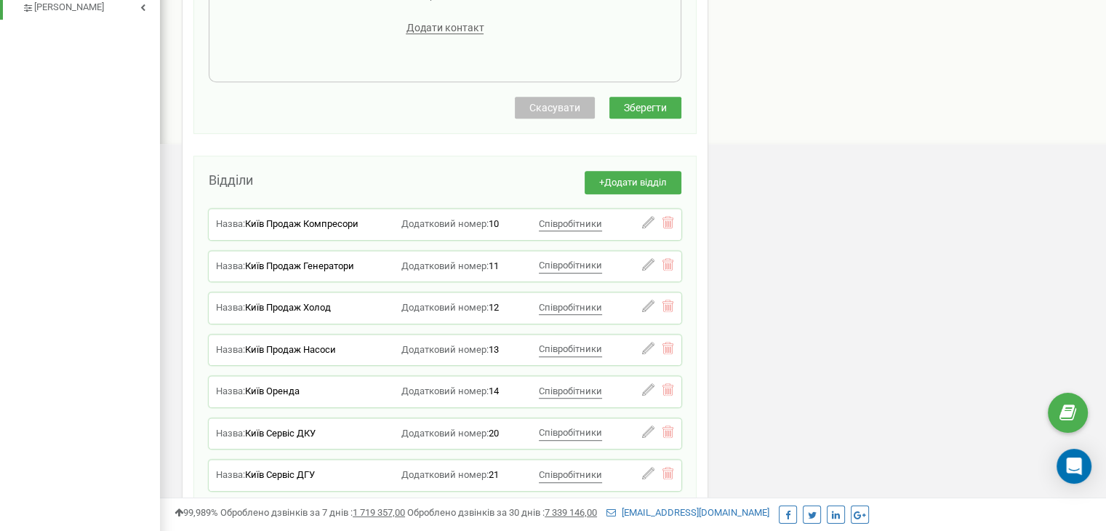
scroll to position [716, 0]
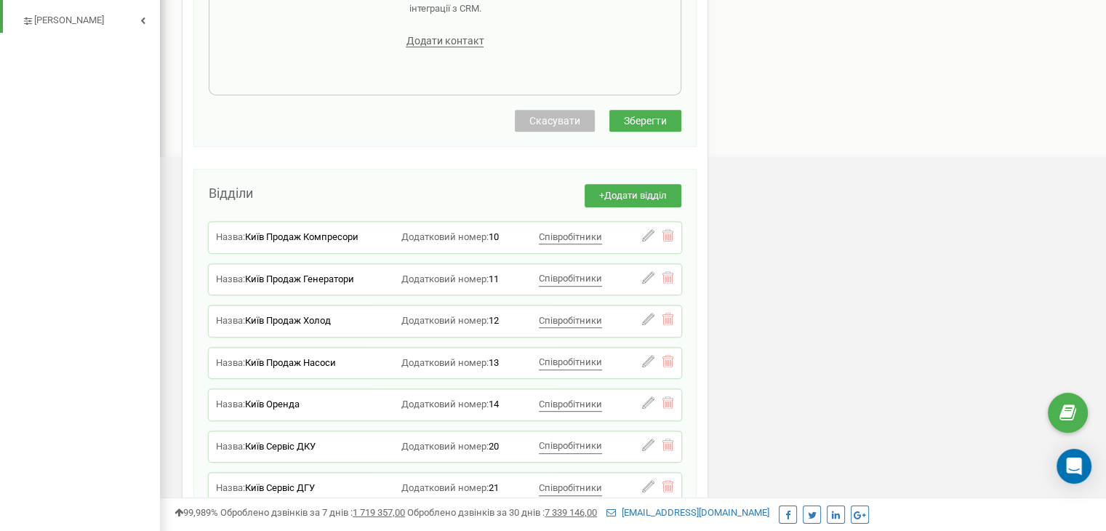
click at [664, 115] on span "Зберегти" at bounding box center [645, 121] width 43 height 12
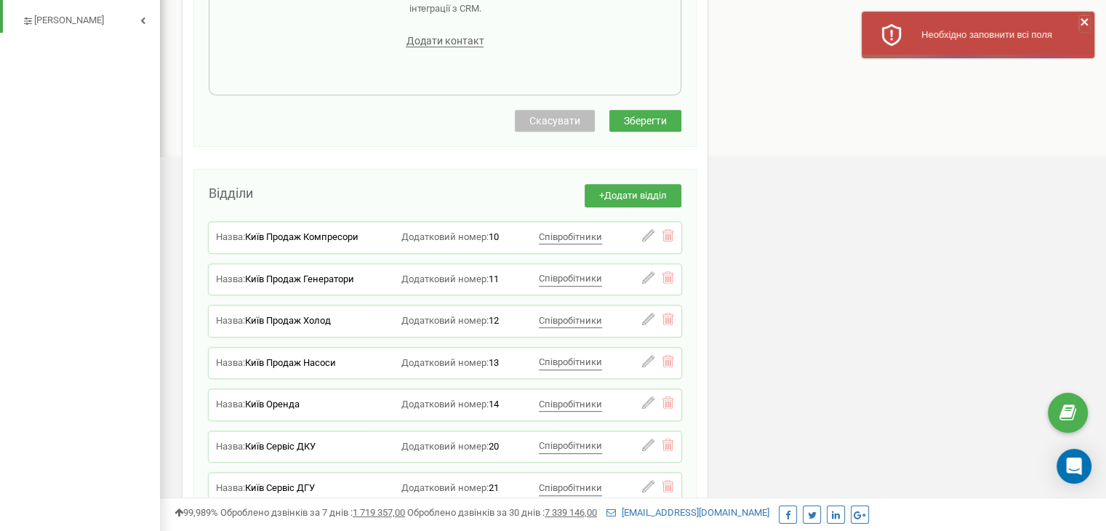
click at [1083, 22] on icon "close" at bounding box center [1084, 21] width 7 height 7
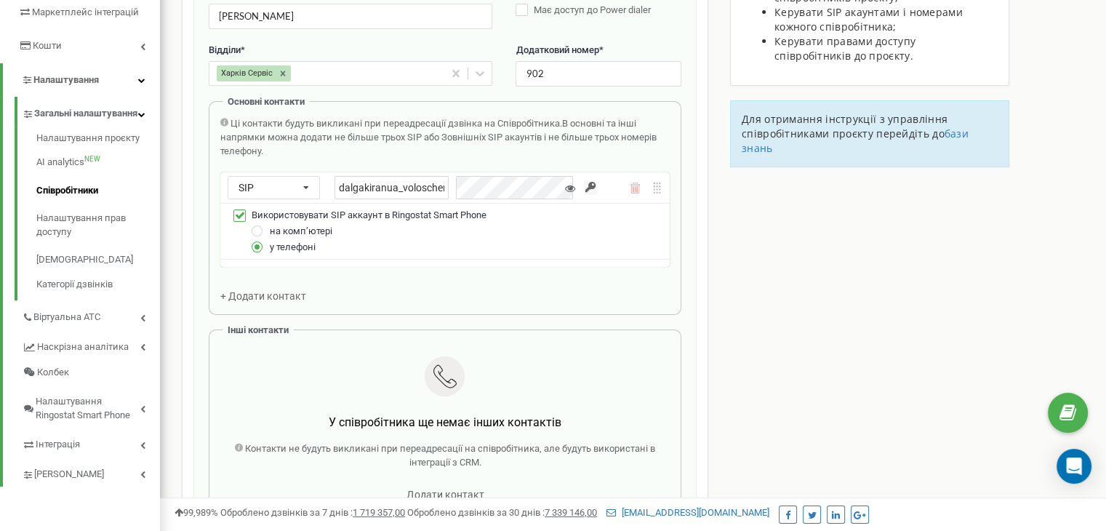
scroll to position [261, 0]
click at [589, 188] on input "button" at bounding box center [590, 188] width 13 height 15
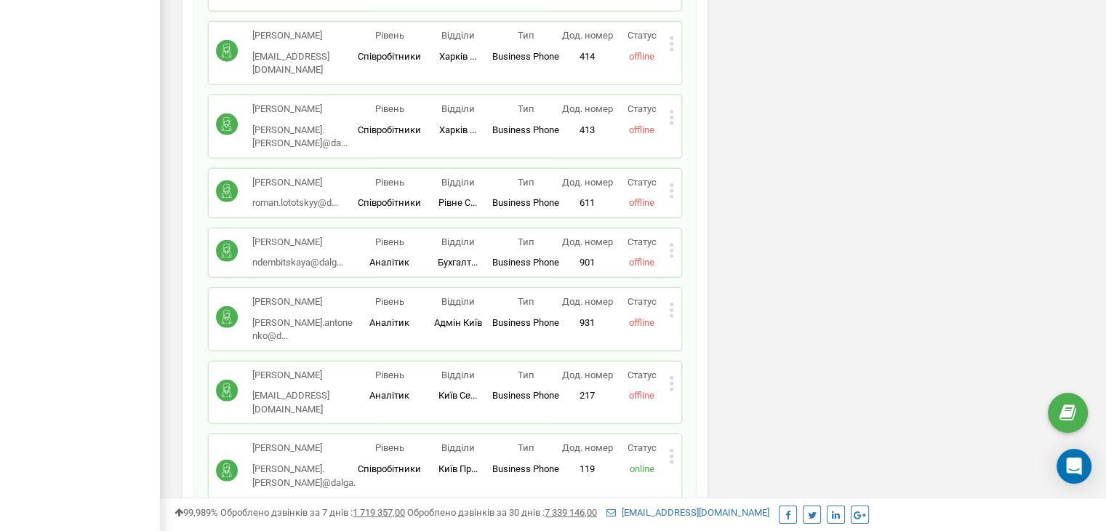
scroll to position [4049, 0]
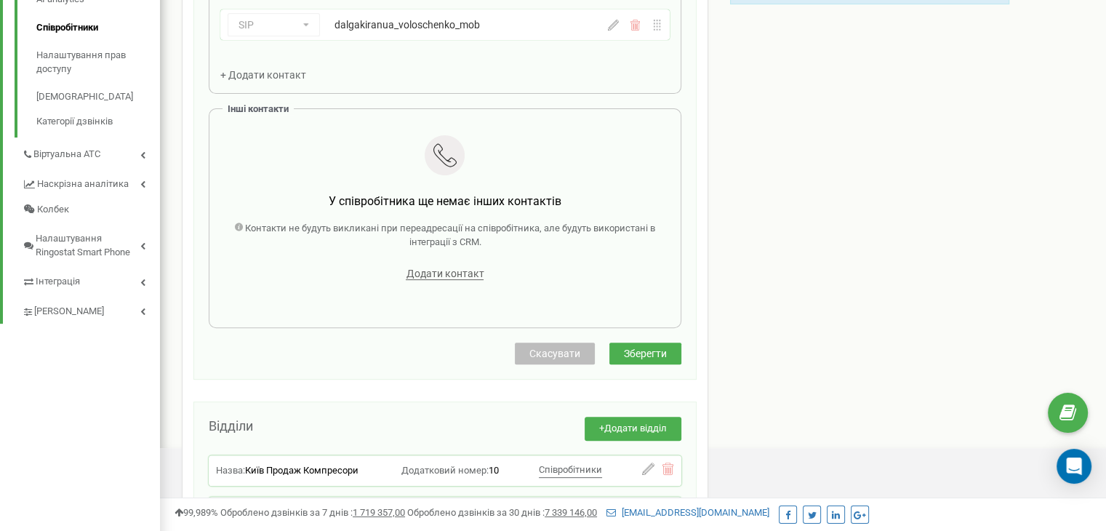
scroll to position [0, 0]
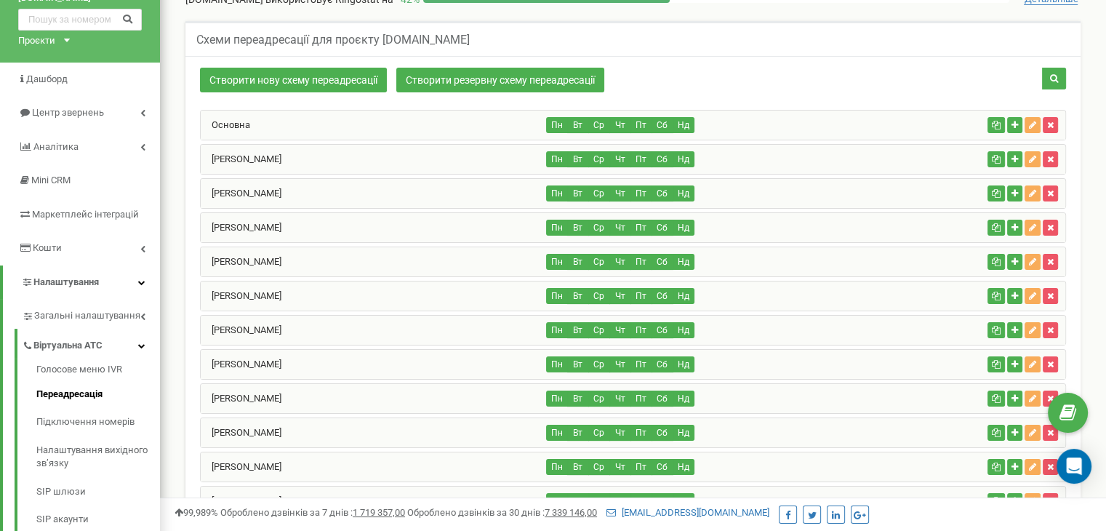
scroll to position [60, 0]
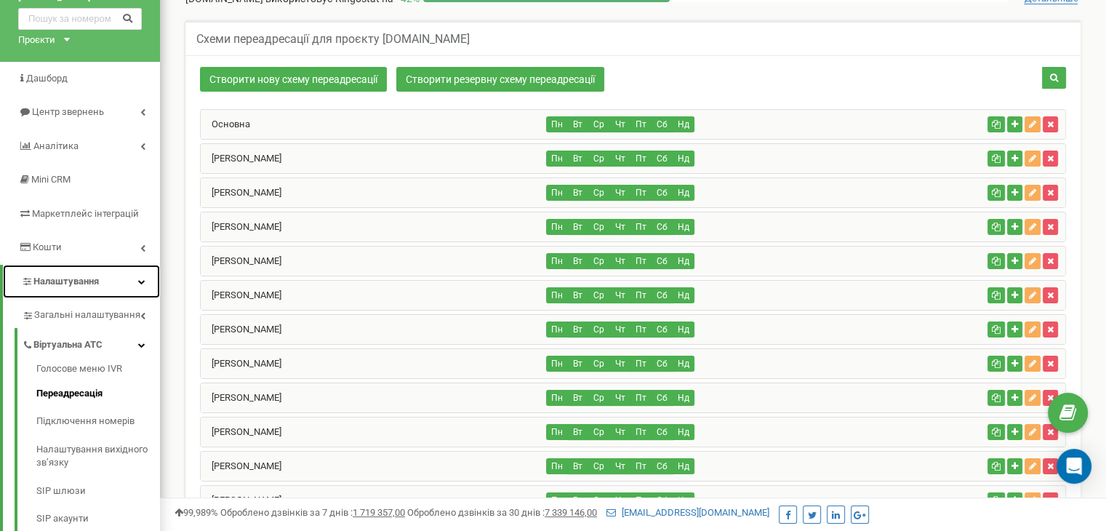
click at [104, 282] on link "Налаштування" at bounding box center [81, 282] width 157 height 34
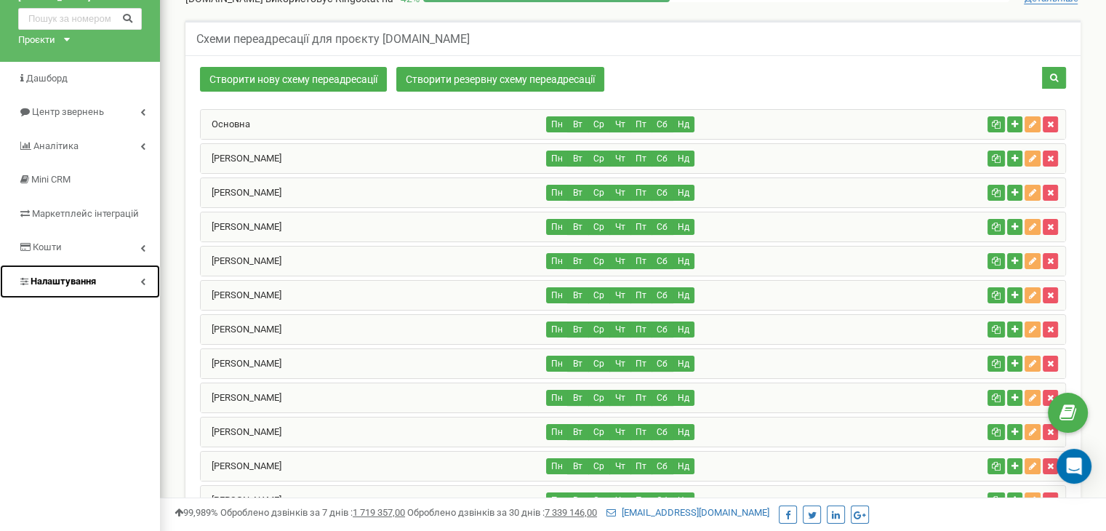
click at [104, 282] on link "Налаштування" at bounding box center [80, 282] width 160 height 34
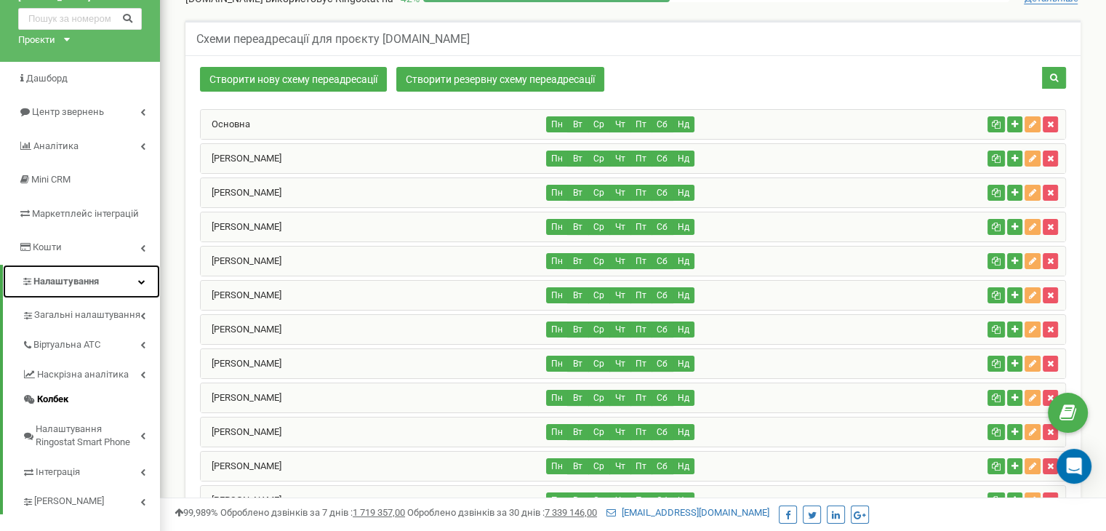
scroll to position [119, 0]
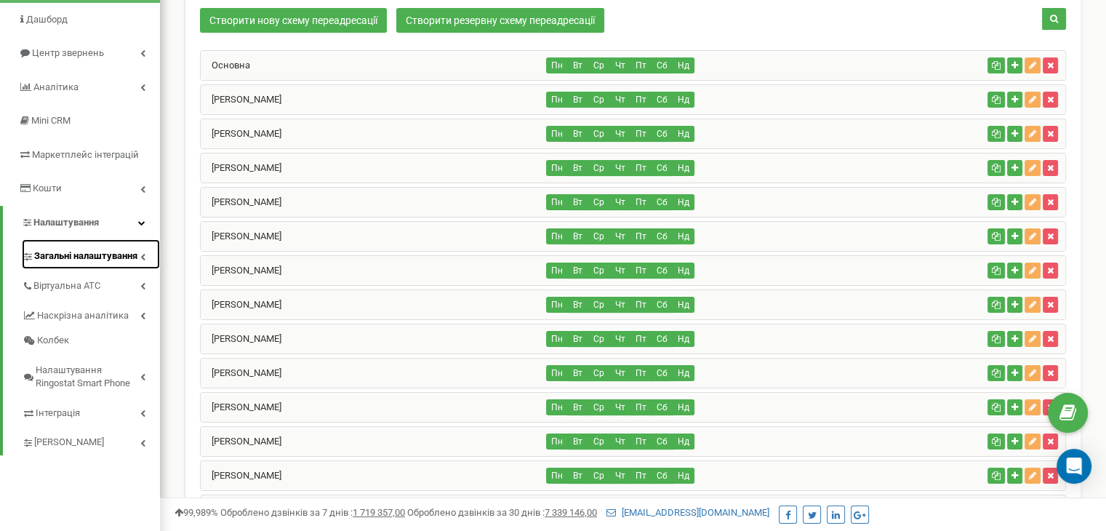
click at [137, 255] on span "Загальні налаштування" at bounding box center [85, 256] width 103 height 14
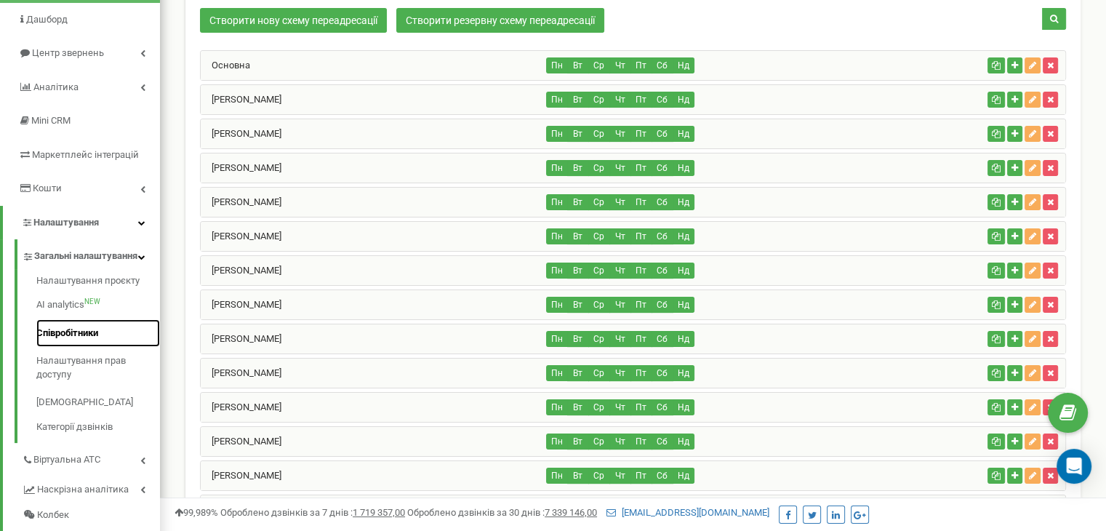
click at [84, 340] on link "Співробітники" at bounding box center [98, 333] width 124 height 28
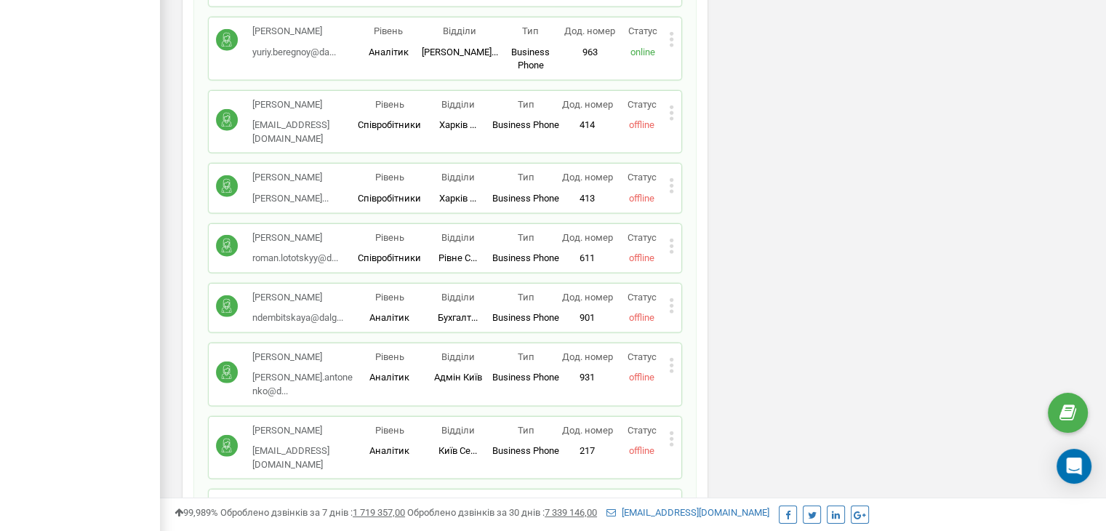
scroll to position [3981, 0]
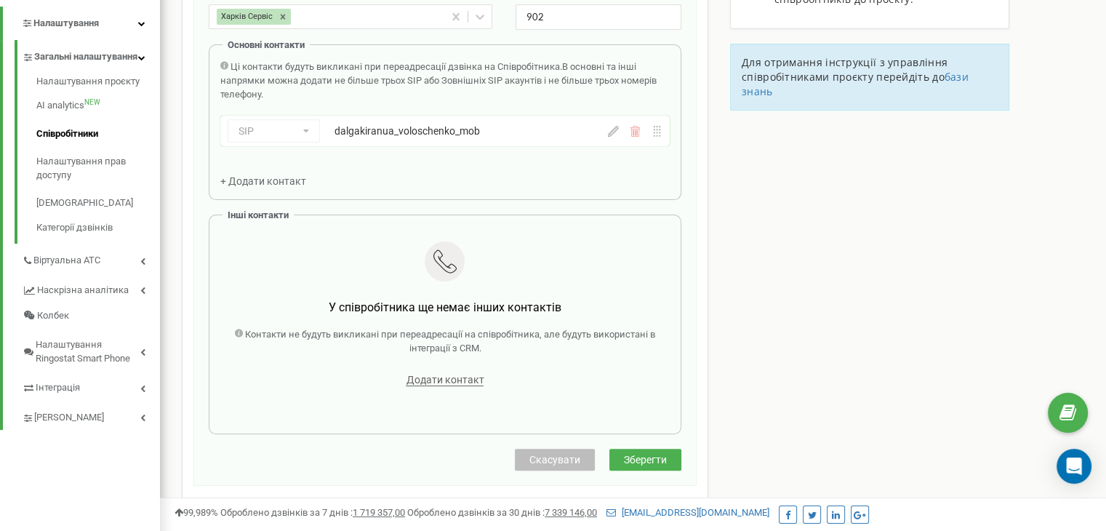
scroll to position [320, 0]
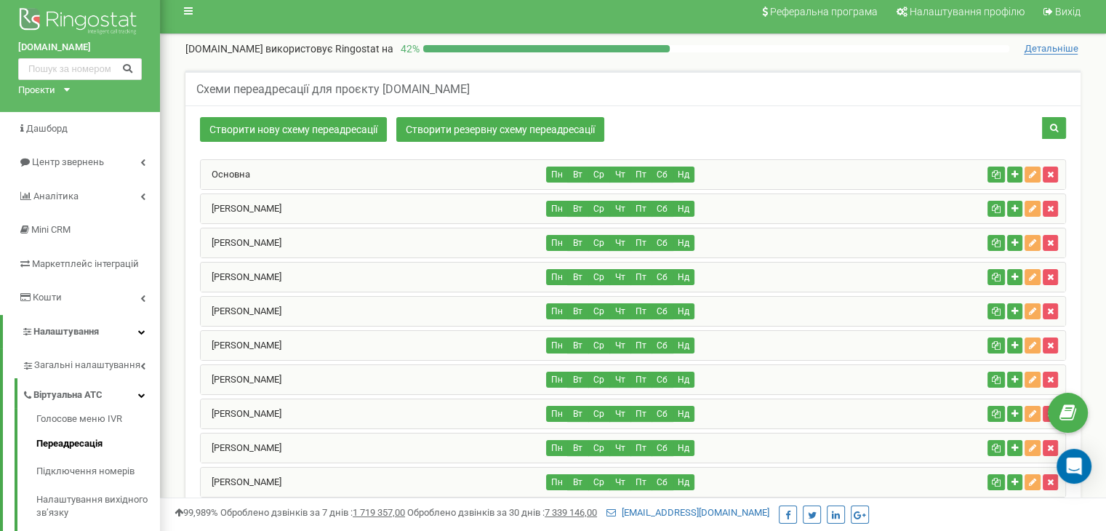
scroll to position [9, 0]
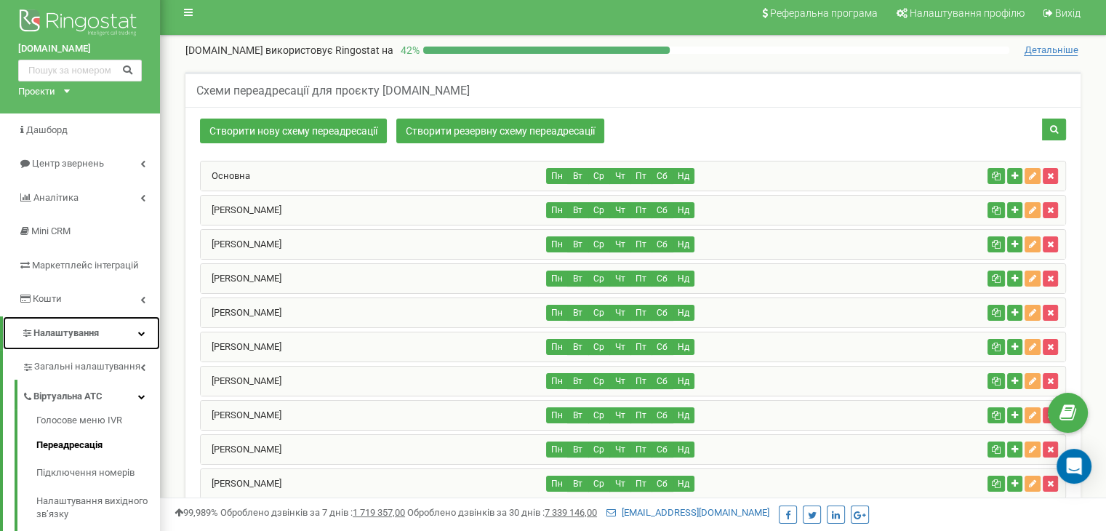
click at [108, 334] on link "Налаштування" at bounding box center [81, 333] width 157 height 34
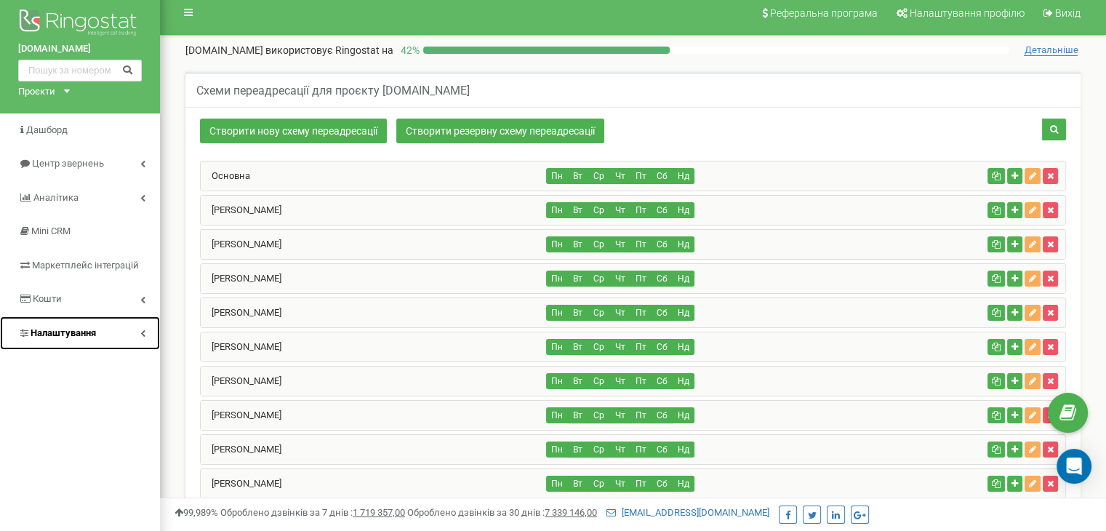
click at [147, 335] on link "Налаштування" at bounding box center [80, 333] width 160 height 34
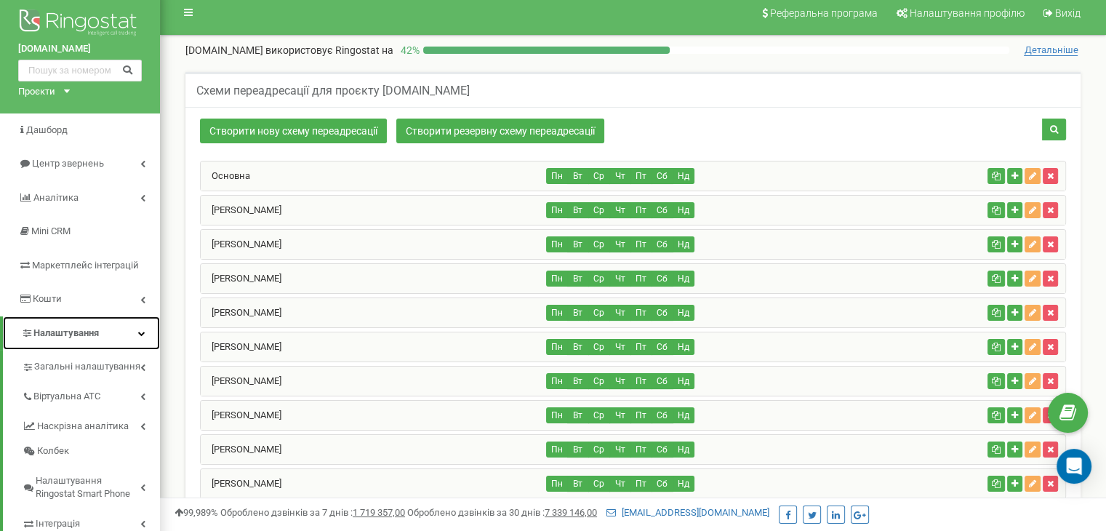
click at [91, 334] on span "Налаштування" at bounding box center [65, 332] width 65 height 11
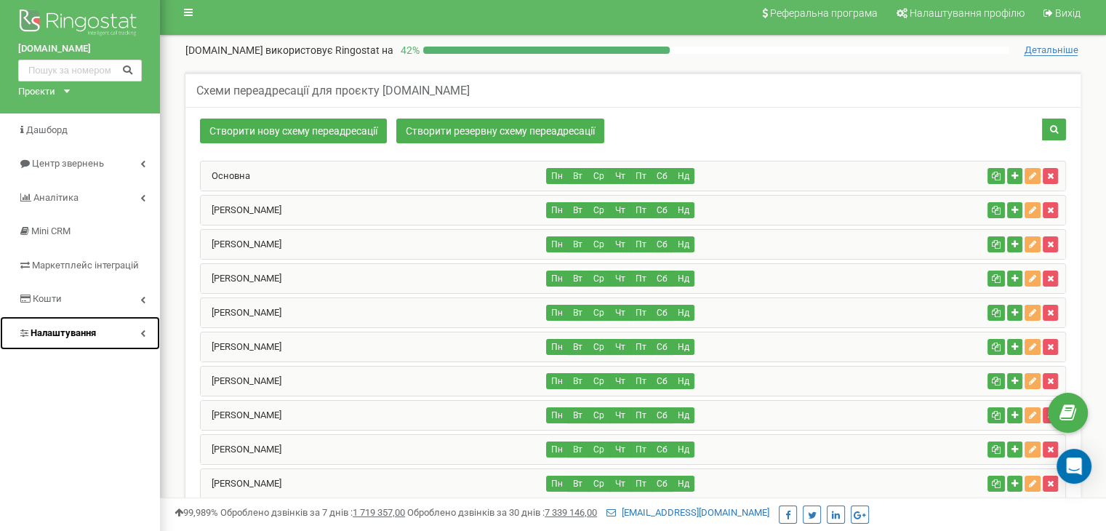
click at [100, 334] on link "Налаштування" at bounding box center [80, 333] width 160 height 34
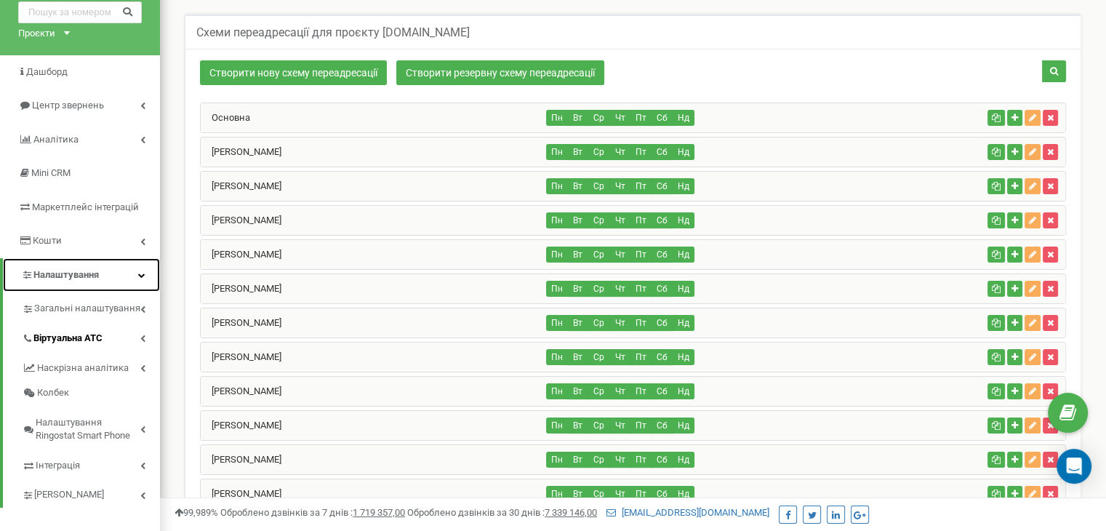
scroll to position [67, 0]
click at [121, 317] on link "Загальні налаштування" at bounding box center [91, 307] width 138 height 30
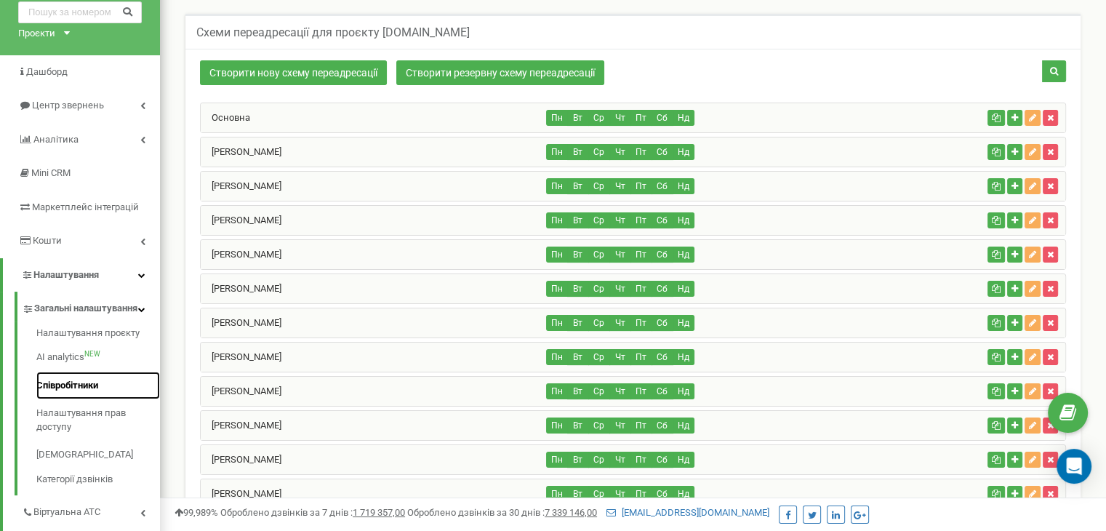
click at [83, 400] on link "Співробітники" at bounding box center [98, 386] width 124 height 28
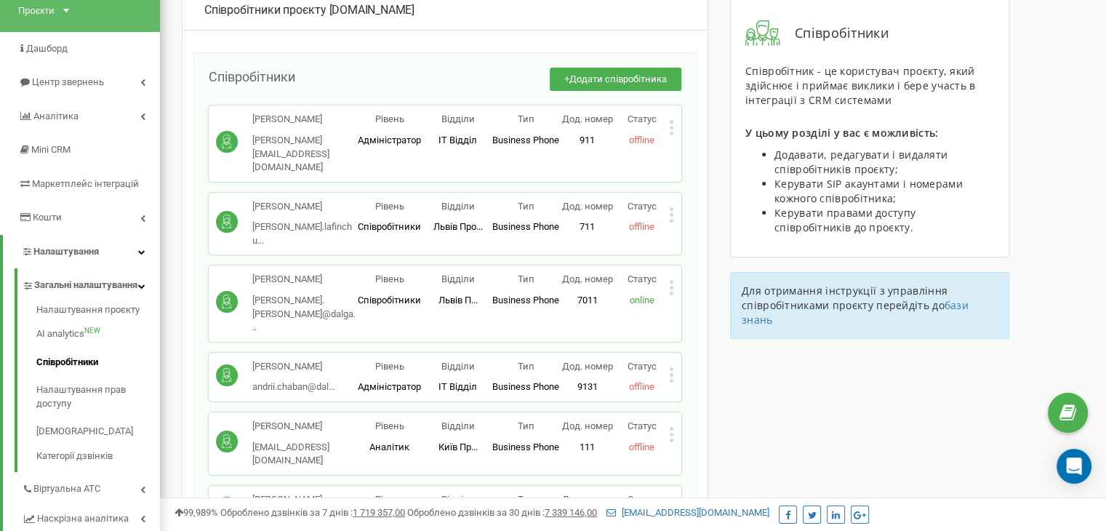
scroll to position [131, 0]
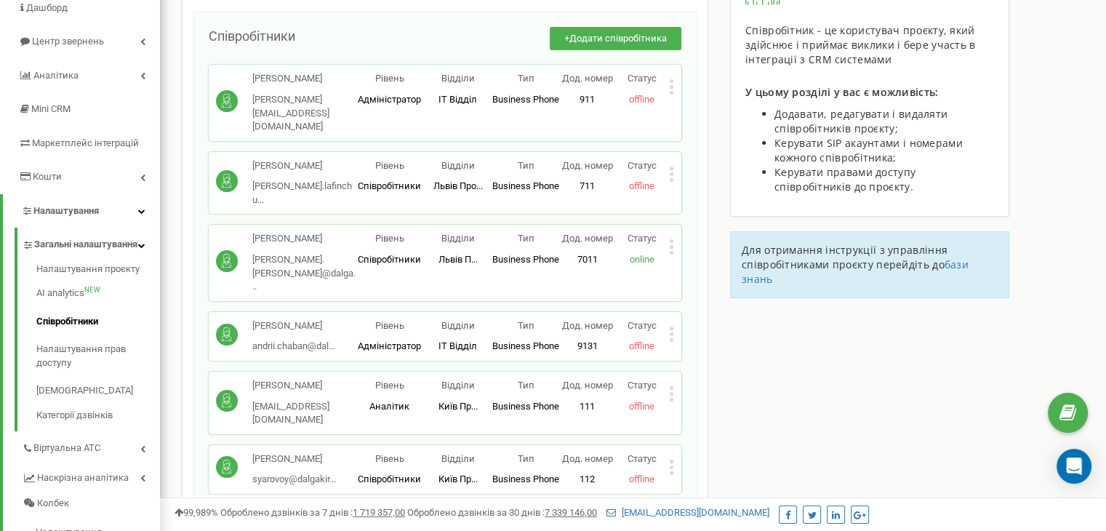
click at [673, 239] on icon at bounding box center [671, 246] width 5 height 15
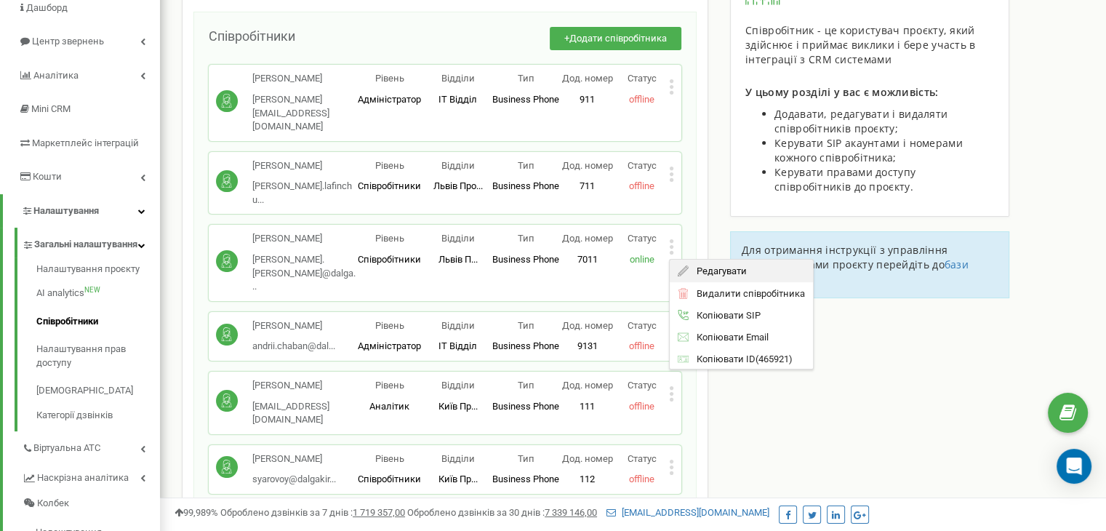
click at [697, 266] on span "Редагувати" at bounding box center [717, 270] width 57 height 9
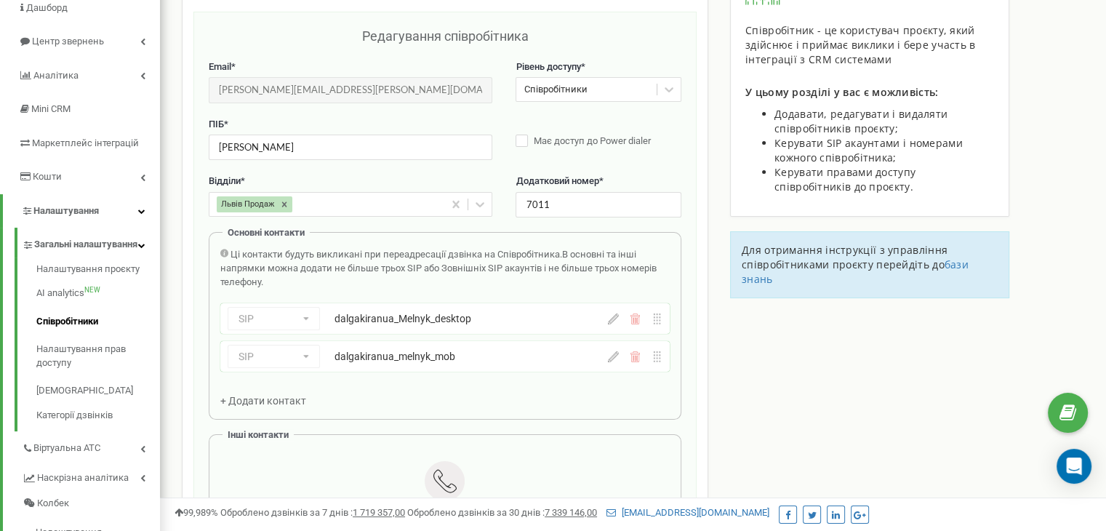
scroll to position [145, 0]
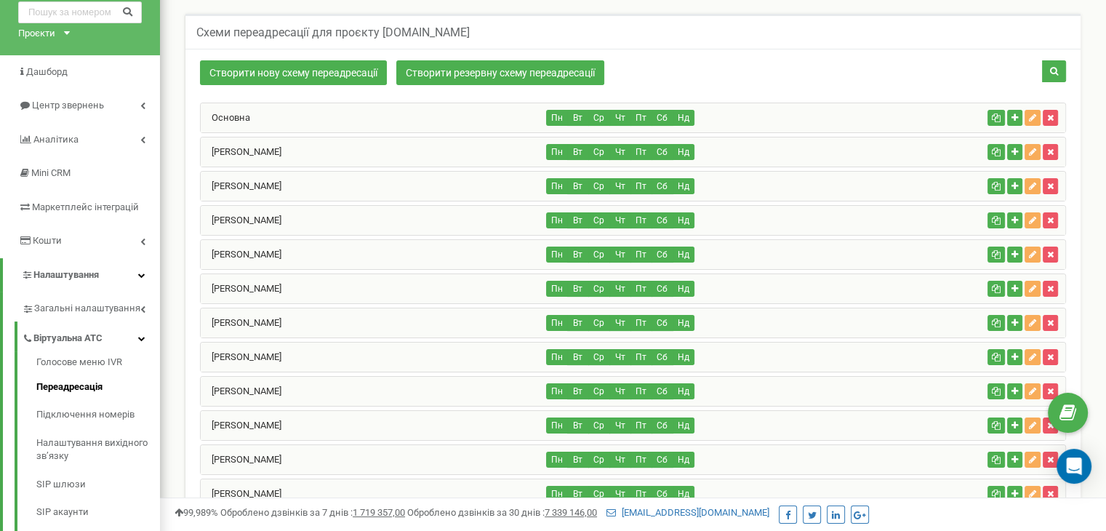
click at [931, 178] on div "Пн Вт Ср Чт Пт Сб Нд" at bounding box center [764, 186] width 435 height 16
click at [833, 71] on div "Створити нову схему переадресації Створити резервну схему переадресації" at bounding box center [633, 74] width 888 height 28
